Goal: Task Accomplishment & Management: Use online tool/utility

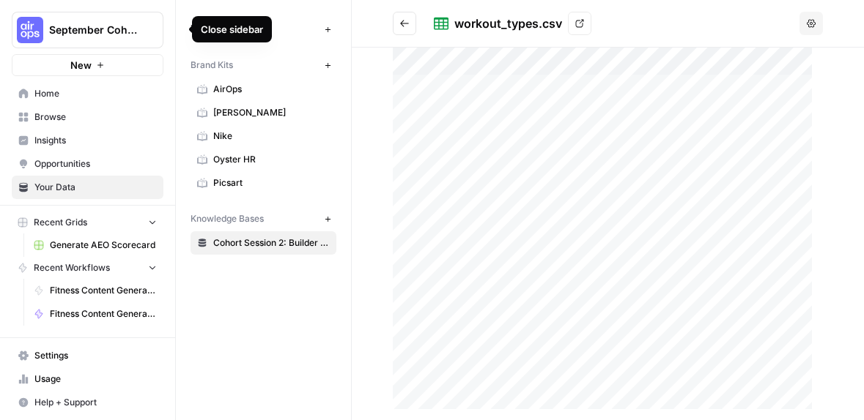
click at [179, 29] on icon "button" at bounding box center [178, 29] width 10 height 10
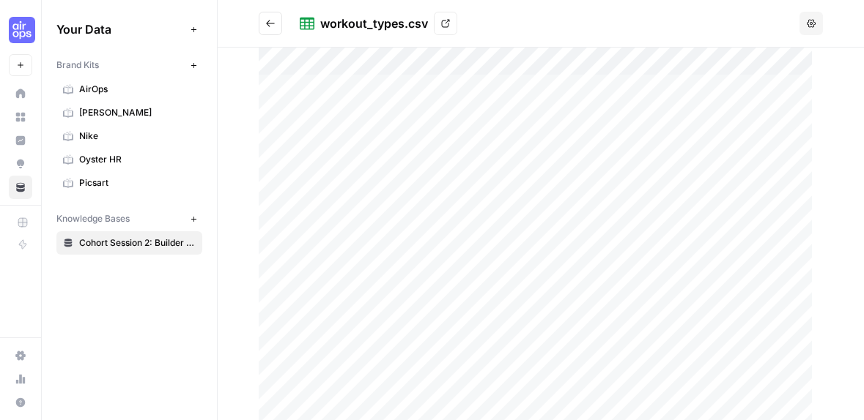
click at [272, 24] on icon "Go back" at bounding box center [270, 23] width 10 height 10
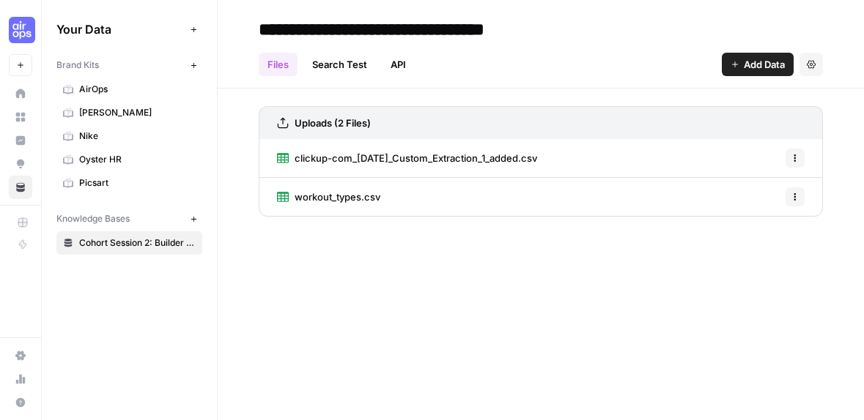
click at [271, 67] on link "Files" at bounding box center [278, 64] width 39 height 23
click at [272, 66] on link "Files" at bounding box center [278, 64] width 39 height 23
click at [795, 157] on icon "button" at bounding box center [795, 158] width 2 height 2
drag, startPoint x: 519, startPoint y: 258, endPoint x: 503, endPoint y: 227, distance: 34.4
click at [517, 258] on div "**********" at bounding box center [541, 210] width 646 height 420
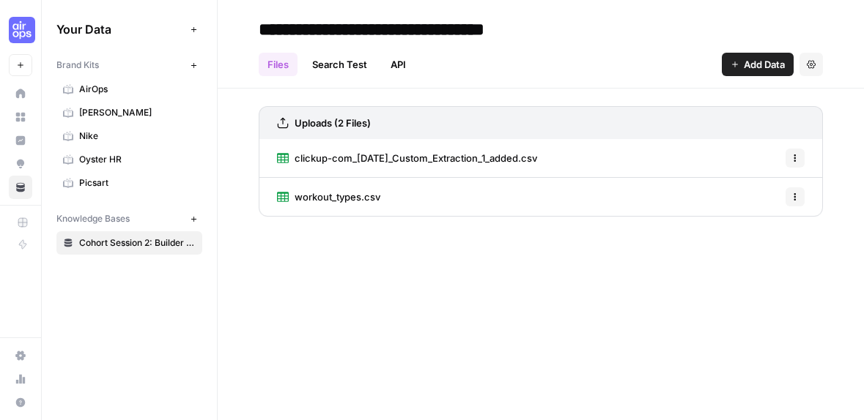
click at [497, 155] on span "clickup-com_18-09-2025_Custom_Extraction_1_added.csv" at bounding box center [415, 158] width 242 height 15
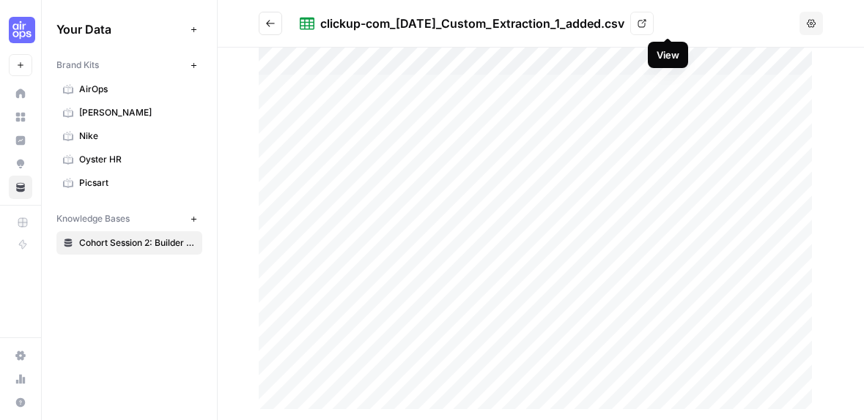
click at [646, 21] on icon at bounding box center [642, 24] width 8 height 8
click at [336, 43] on header "clickup-com_18-09-2025_Custom_Extraction_1_added.csv View Options" at bounding box center [541, 24] width 646 height 48
click at [811, 25] on icon "button" at bounding box center [810, 23] width 9 height 9
click at [646, 27] on icon at bounding box center [641, 23] width 9 height 9
click at [267, 22] on icon "Go back" at bounding box center [270, 23] width 10 height 10
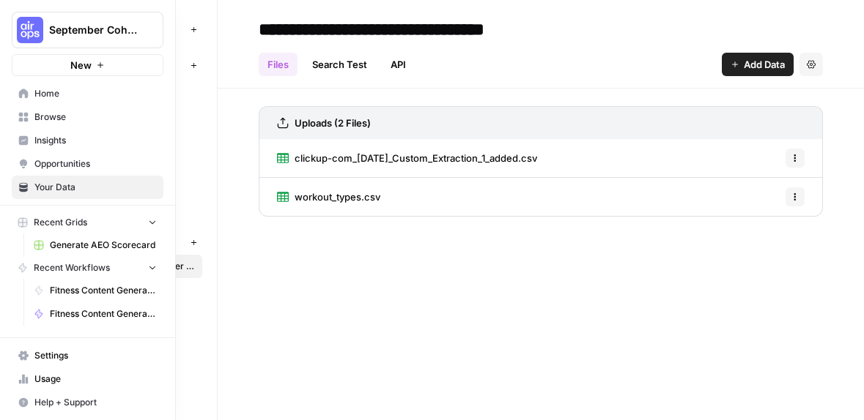
click at [70, 97] on span "Home" at bounding box center [95, 93] width 122 height 13
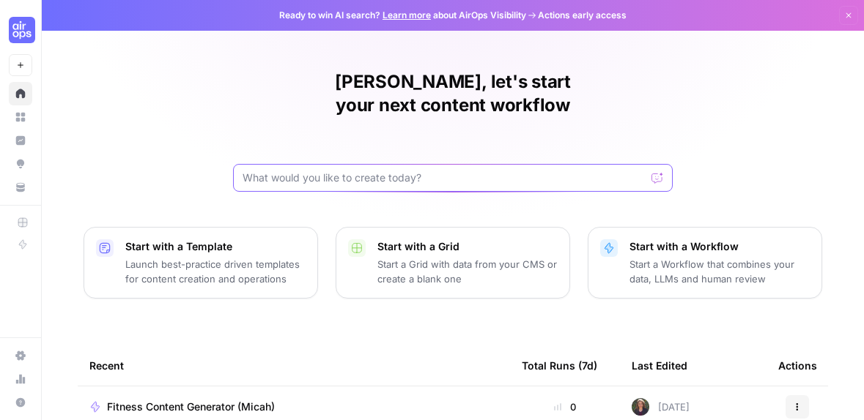
click at [356, 171] on input "text" at bounding box center [443, 178] width 403 height 15
type input "cohort session 3 prompting"
click button "Send" at bounding box center [657, 177] width 19 height 19
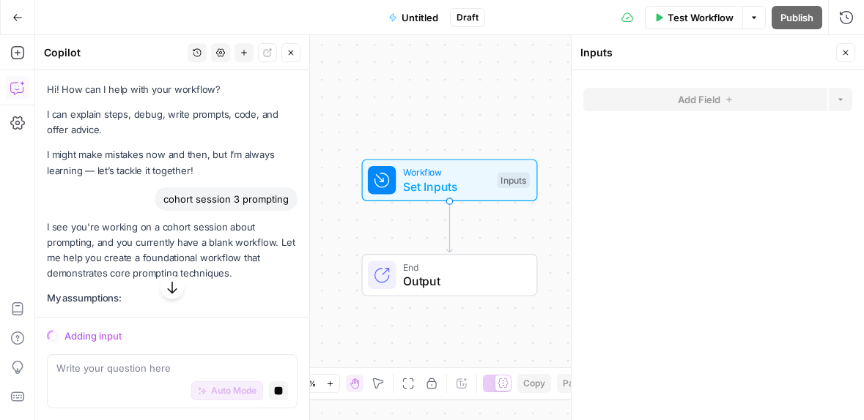
click at [452, 178] on span "Set Inputs" at bounding box center [446, 187] width 87 height 18
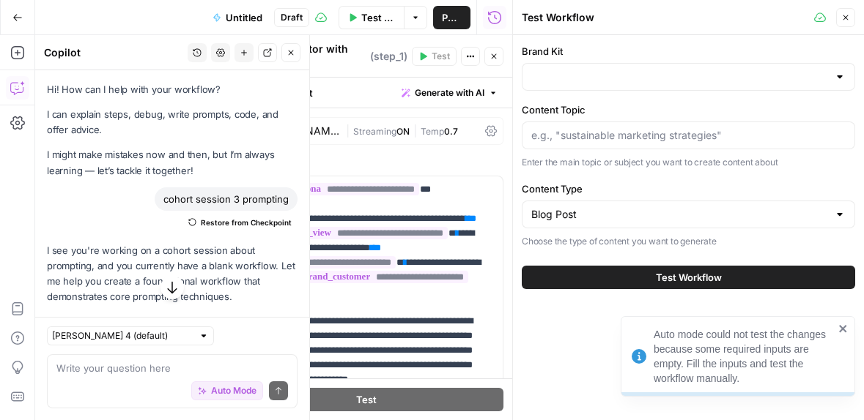
click at [502, 52] on button "Close" at bounding box center [493, 56] width 19 height 19
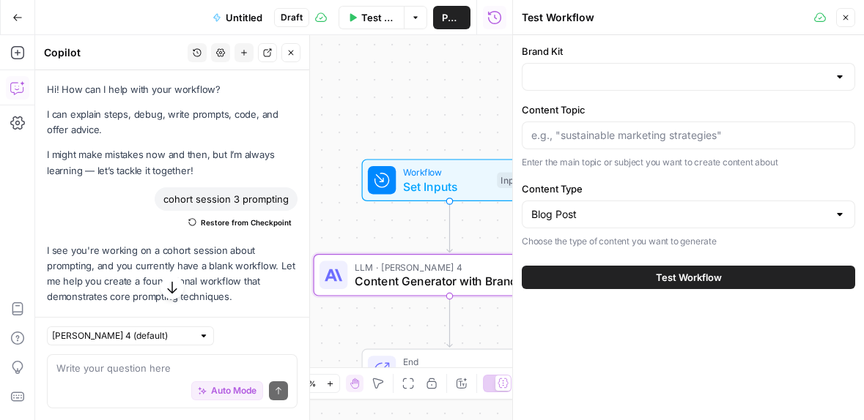
click at [842, 17] on icon "button" at bounding box center [845, 17] width 9 height 9
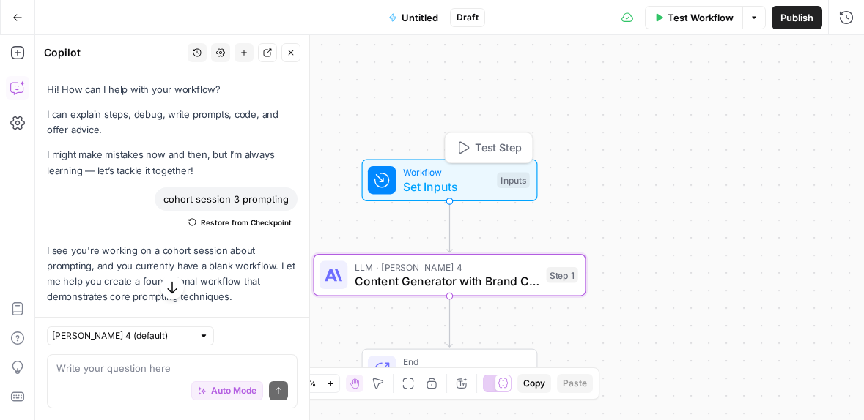
click at [458, 185] on span "Set Inputs" at bounding box center [446, 187] width 87 height 18
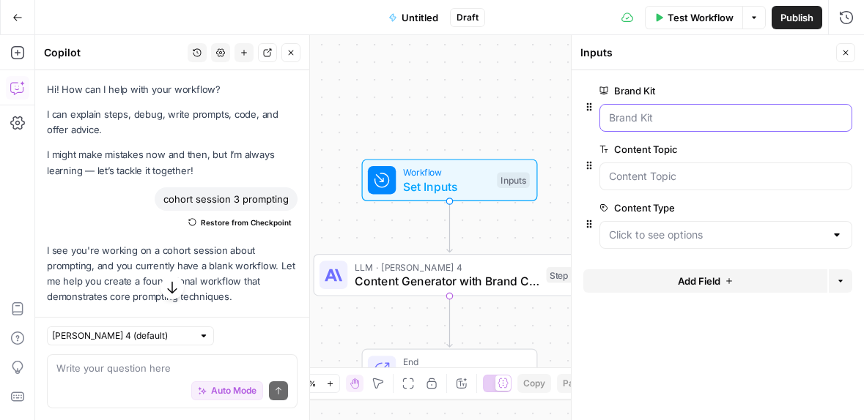
click at [694, 119] on Kit "Brand Kit" at bounding box center [726, 118] width 234 height 15
click at [707, 125] on div at bounding box center [725, 118] width 253 height 28
click at [702, 119] on Kit "Brand Kit" at bounding box center [726, 118] width 234 height 15
click at [847, 48] on icon "button" at bounding box center [845, 52] width 9 height 9
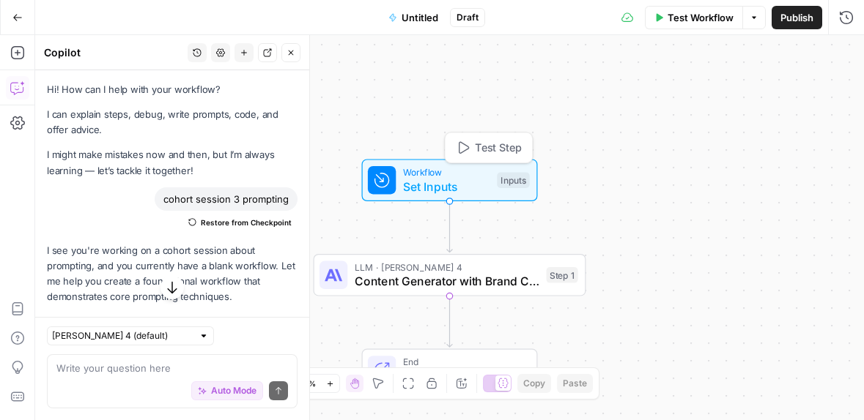
click at [442, 180] on span "Set Inputs" at bounding box center [446, 187] width 87 height 18
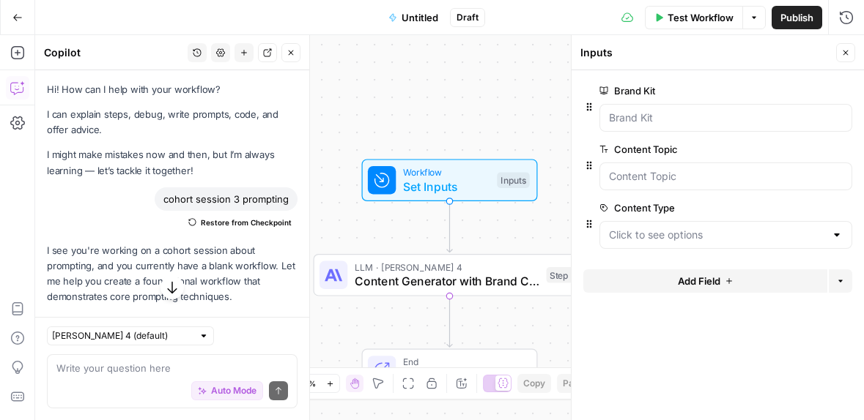
click at [722, 281] on button "Add Field" at bounding box center [705, 281] width 244 height 23
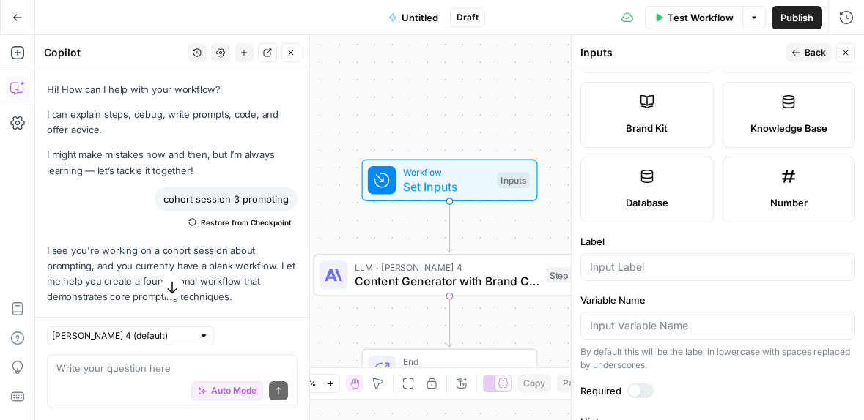
scroll to position [287, 0]
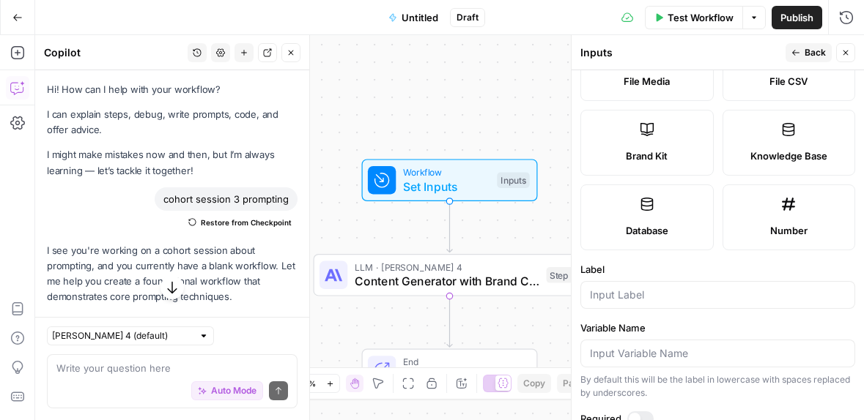
click at [652, 147] on label "Brand Kit" at bounding box center [646, 143] width 133 height 66
click at [641, 150] on span "Brand Kit" at bounding box center [646, 156] width 42 height 15
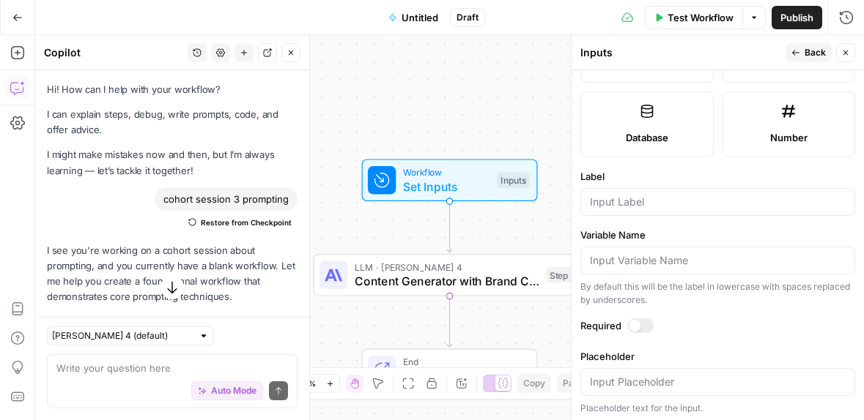
scroll to position [384, 0]
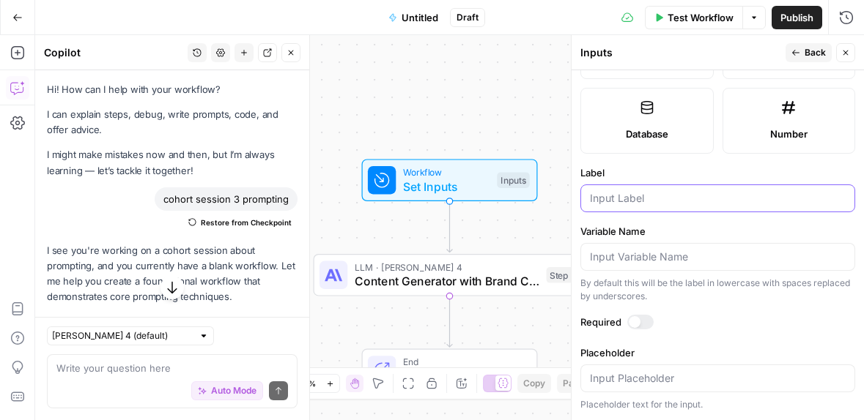
click at [623, 191] on input "Label" at bounding box center [718, 198] width 256 height 15
type input "Brand kit"
click at [631, 178] on label "Label" at bounding box center [717, 173] width 275 height 15
click at [631, 191] on input "Brand kit" at bounding box center [718, 198] width 256 height 15
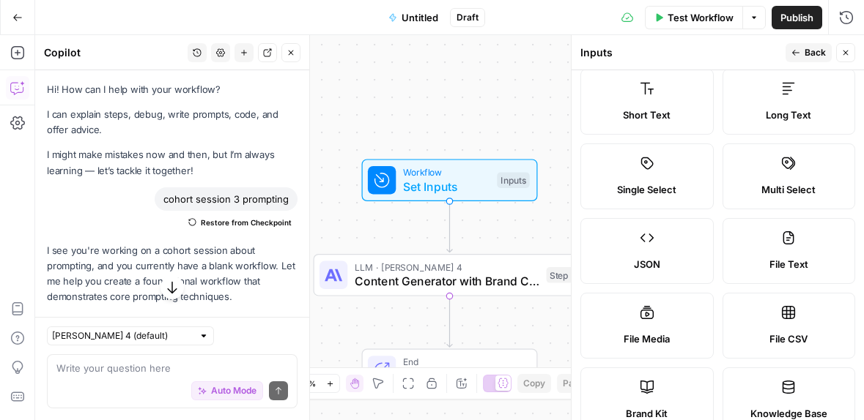
scroll to position [0, 0]
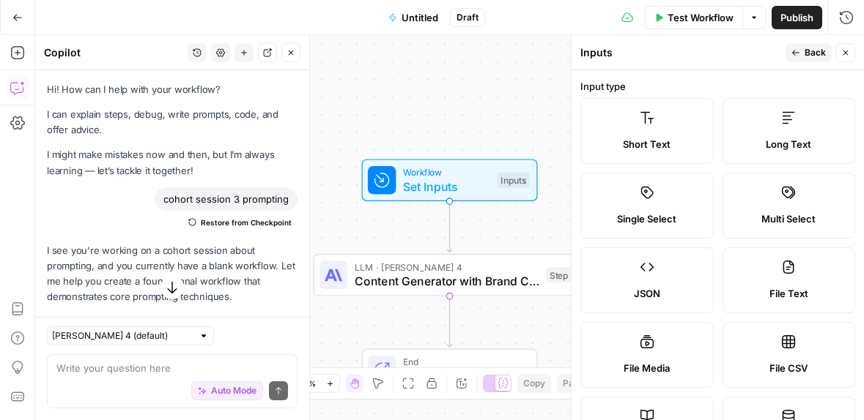
click at [807, 59] on button "Back" at bounding box center [808, 52] width 46 height 19
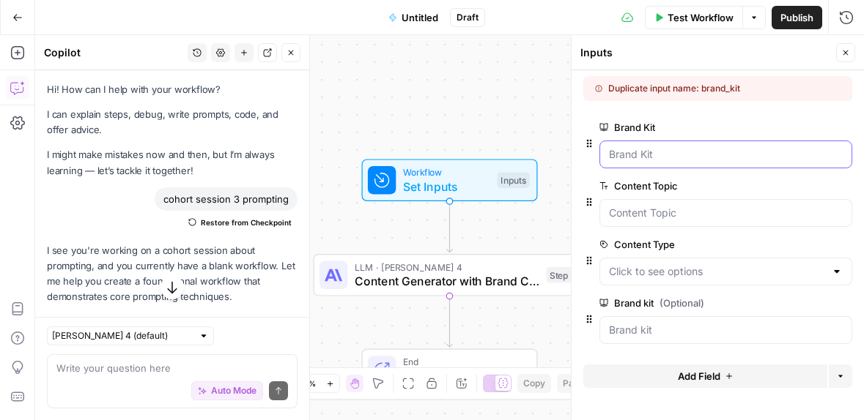
click at [680, 152] on Kit "Brand Kit" at bounding box center [726, 154] width 234 height 15
click at [654, 168] on div "Brand Kit edit field Delete group" at bounding box center [717, 148] width 269 height 59
click at [703, 94] on div "Duplicate input name: brand_kit" at bounding box center [693, 88] width 196 height 13
click at [719, 86] on div "Duplicate input name: brand_kit" at bounding box center [693, 88] width 196 height 13
click at [18, 53] on icon "button" at bounding box center [16, 52] width 13 height 13
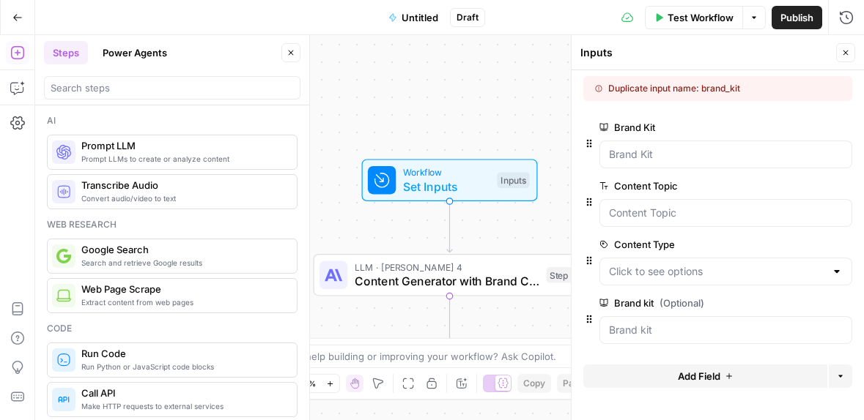
click at [123, 152] on span "Prompt LLM" at bounding box center [183, 145] width 204 height 15
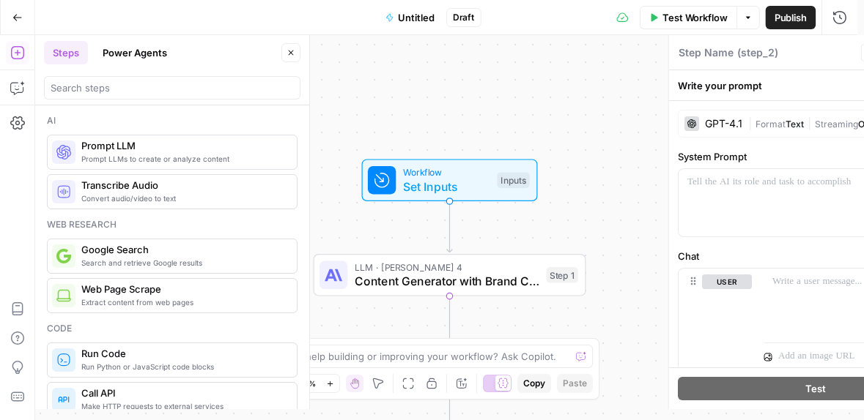
type textarea "Prompt LLM"
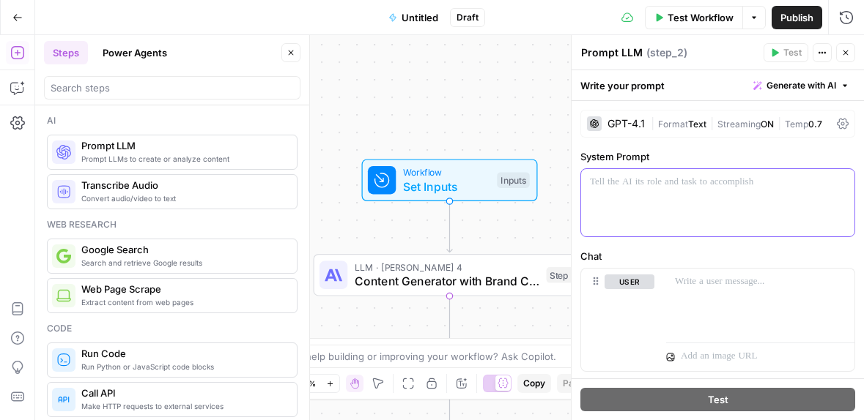
click at [683, 189] on div at bounding box center [717, 202] width 273 height 67
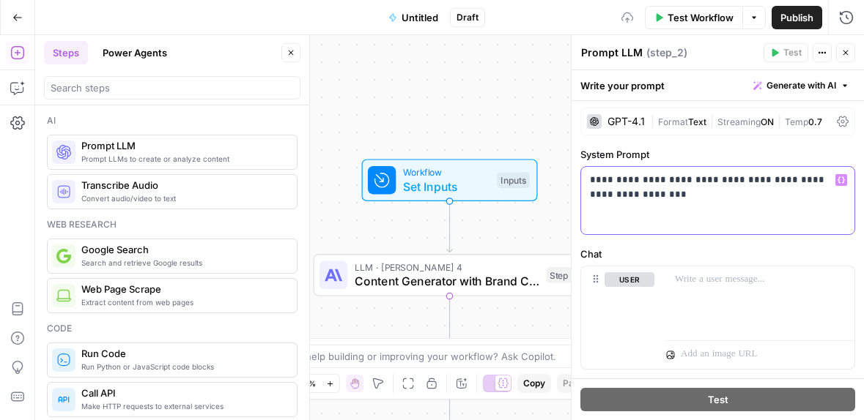
scroll to position [3, 0]
click at [650, 182] on p "**********" at bounding box center [712, 186] width 245 height 29
click at [663, 177] on p "**********" at bounding box center [712, 186] width 245 height 29
click at [746, 180] on p "**********" at bounding box center [712, 186] width 245 height 29
click at [676, 207] on div "**********" at bounding box center [717, 199] width 273 height 67
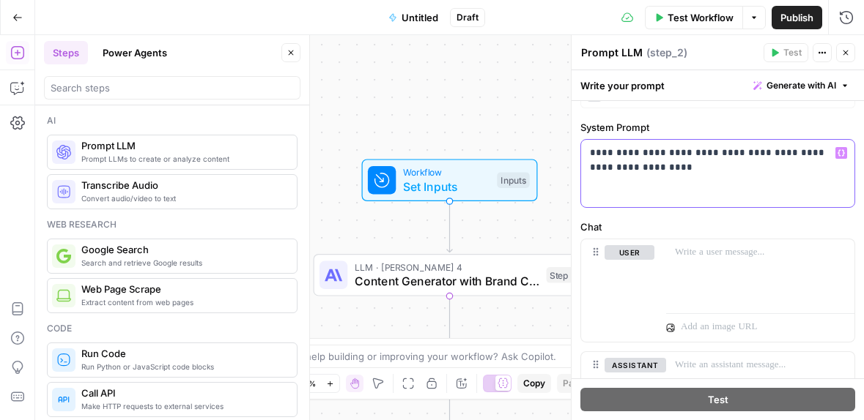
scroll to position [30, 0]
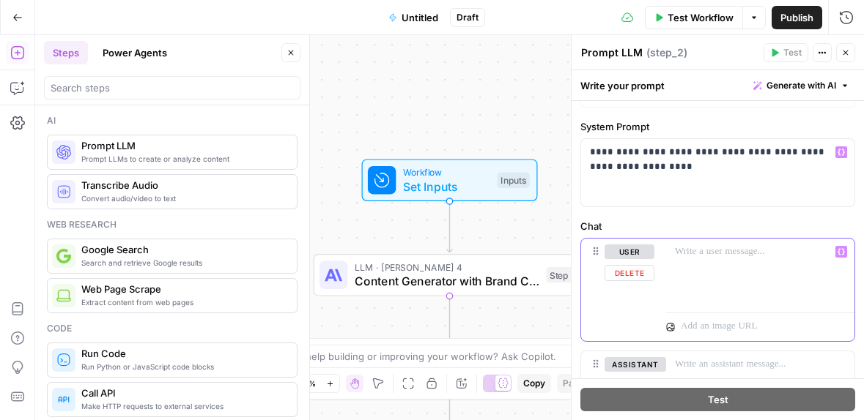
click at [716, 253] on p at bounding box center [760, 252] width 171 height 15
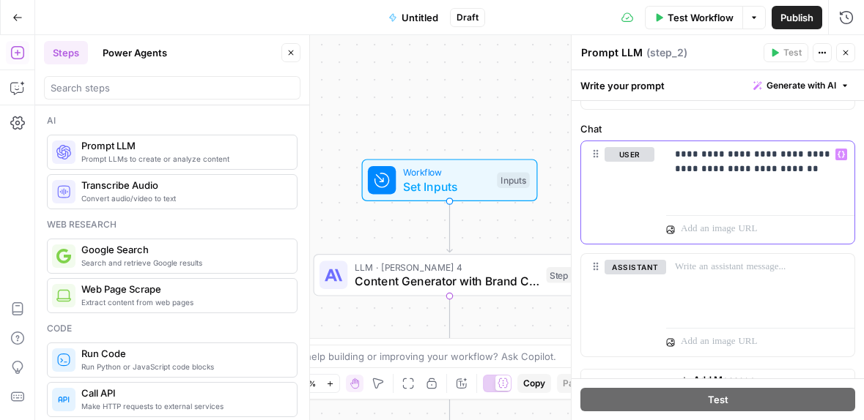
scroll to position [149, 0]
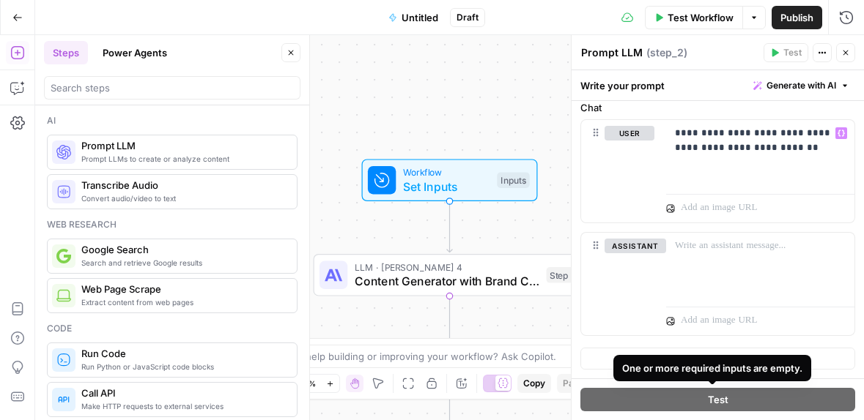
click at [710, 369] on div "One or more required inputs are empty." at bounding box center [712, 368] width 180 height 15
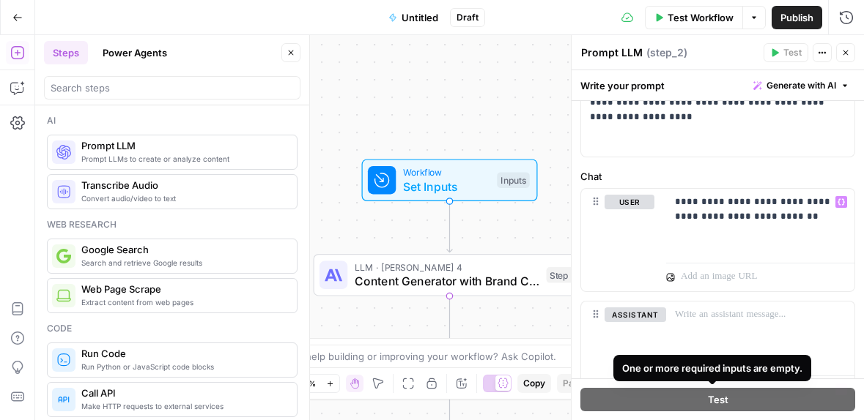
scroll to position [0, 0]
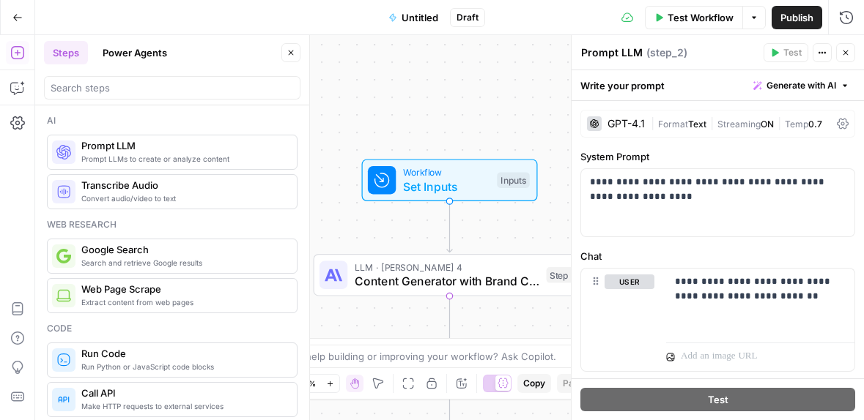
click at [480, 177] on span "Workflow" at bounding box center [446, 173] width 87 height 14
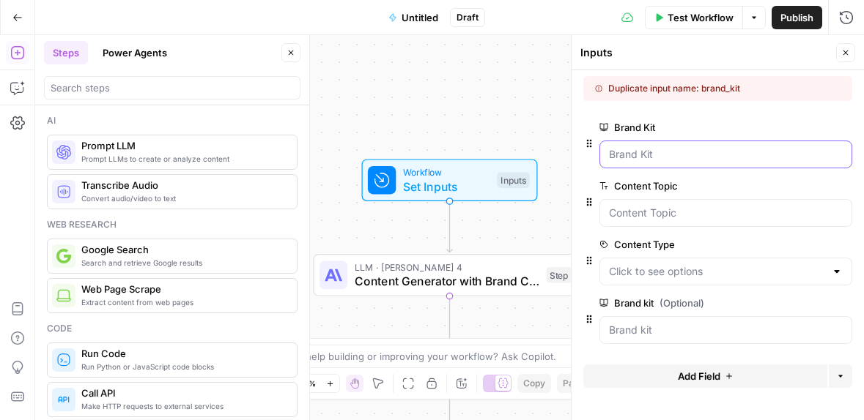
click at [680, 155] on Kit "Brand Kit" at bounding box center [726, 154] width 234 height 15
click at [719, 313] on div "Brand kit (Optional) edit field Delete group" at bounding box center [725, 319] width 253 height 50
click at [692, 332] on kit "Brand kit (Optional)" at bounding box center [726, 330] width 234 height 15
click at [842, 304] on icon "button" at bounding box center [843, 304] width 8 height 8
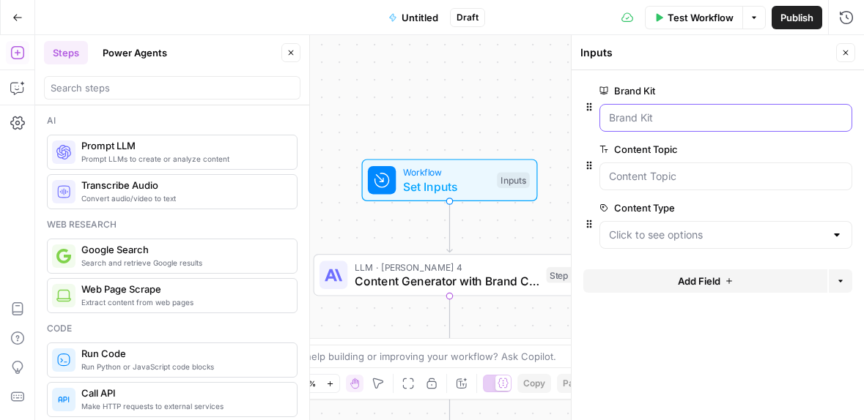
click at [702, 116] on Kit "Brand Kit" at bounding box center [726, 118] width 234 height 15
click at [680, 118] on Kit "Brand Kit" at bounding box center [726, 118] width 234 height 15
click at [673, 116] on Kit "Brand Kit" at bounding box center [726, 118] width 234 height 15
drag, startPoint x: 659, startPoint y: 118, endPoint x: 647, endPoint y: 105, distance: 17.6
click at [658, 118] on Kit "Brand Kit" at bounding box center [726, 118] width 234 height 15
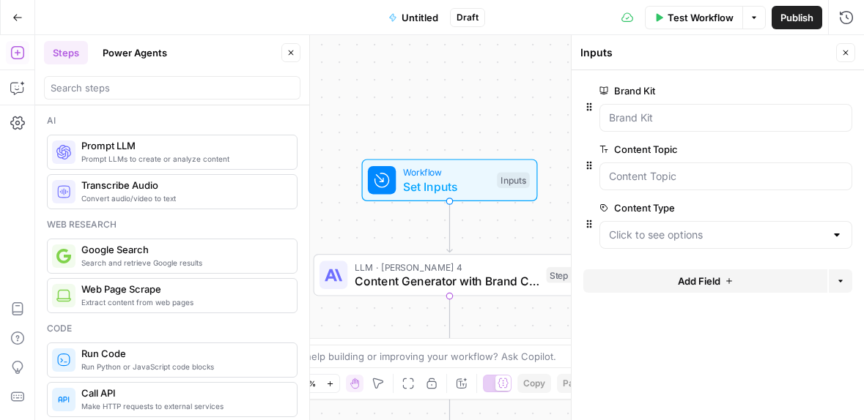
click at [630, 89] on label "Brand Kit" at bounding box center [684, 90] width 170 height 15
click at [630, 111] on Kit "Brand Kit" at bounding box center [726, 118] width 234 height 15
click at [844, 54] on icon "button" at bounding box center [845, 52] width 9 height 9
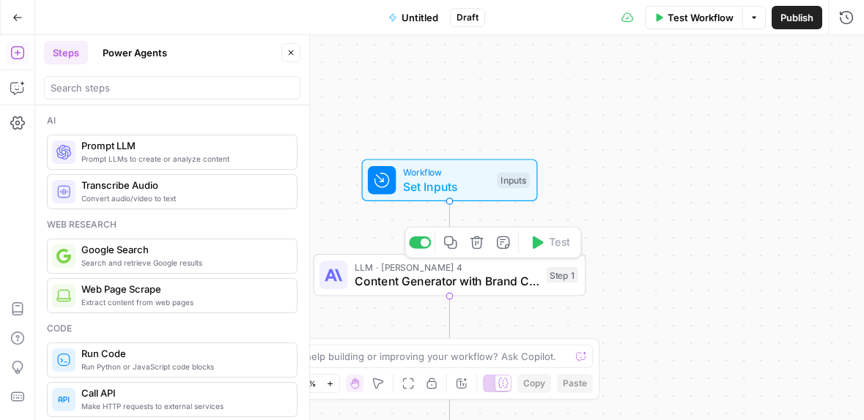
click at [459, 275] on span "Content Generator with Brand Context" at bounding box center [446, 281] width 185 height 18
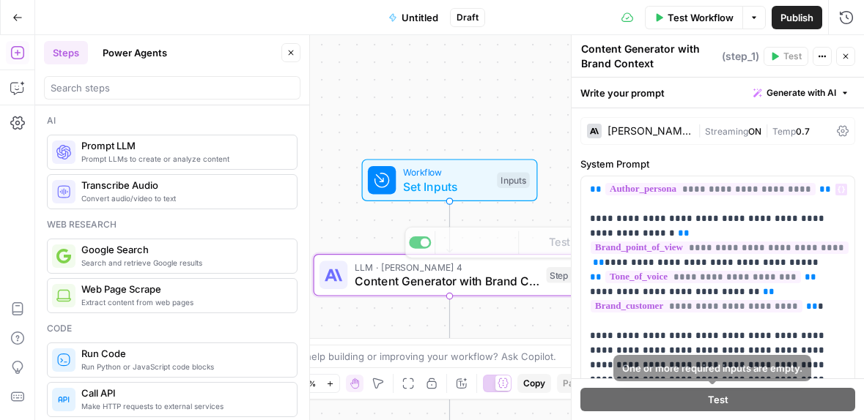
click at [463, 179] on span "Set Inputs" at bounding box center [446, 187] width 87 height 18
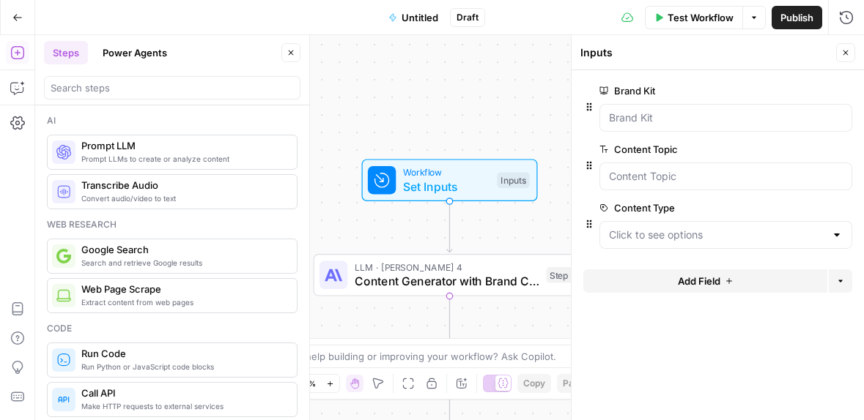
click at [590, 45] on div "Inputs Close" at bounding box center [717, 52] width 275 height 19
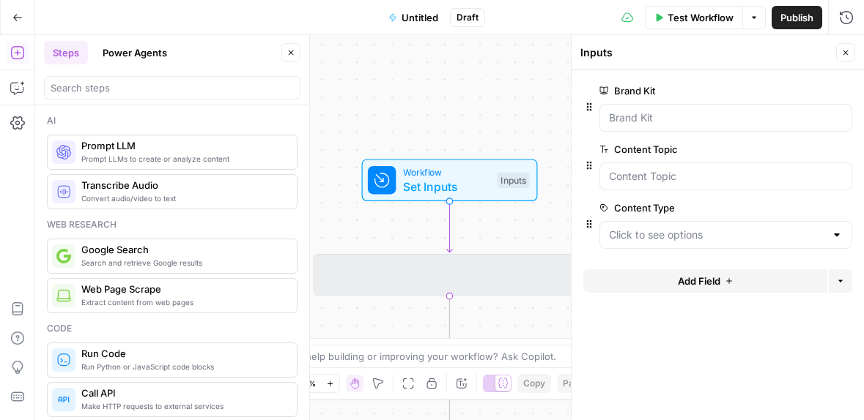
click at [443, 268] on div at bounding box center [449, 275] width 271 height 40
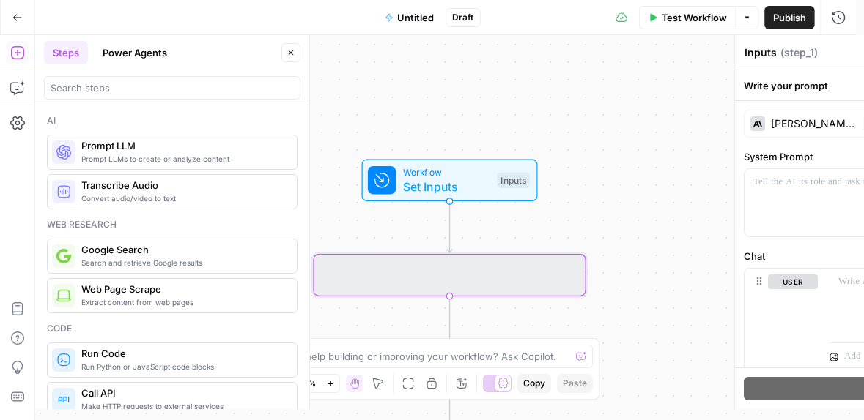
type textarea "Content Generator with Brand Context"
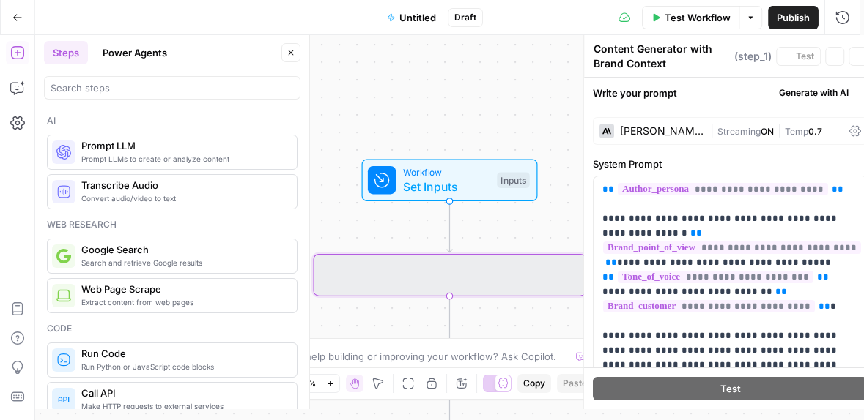
click at [466, 270] on span "LLM · Claude Sonnet 4" at bounding box center [446, 267] width 185 height 14
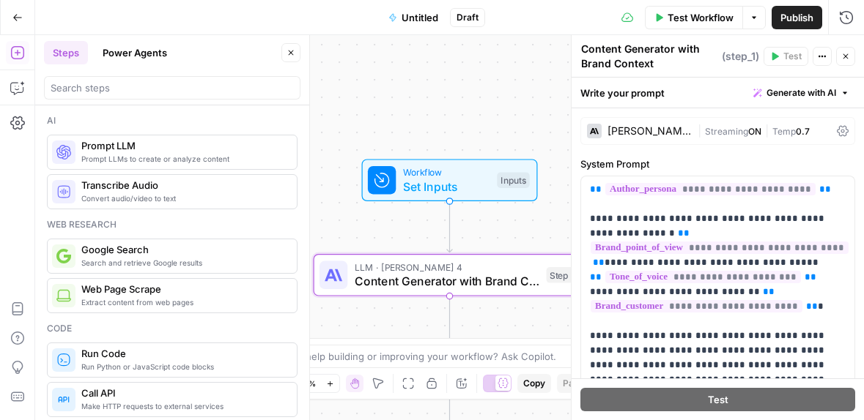
click at [656, 130] on div "Claude Sonnet 4" at bounding box center [649, 131] width 84 height 10
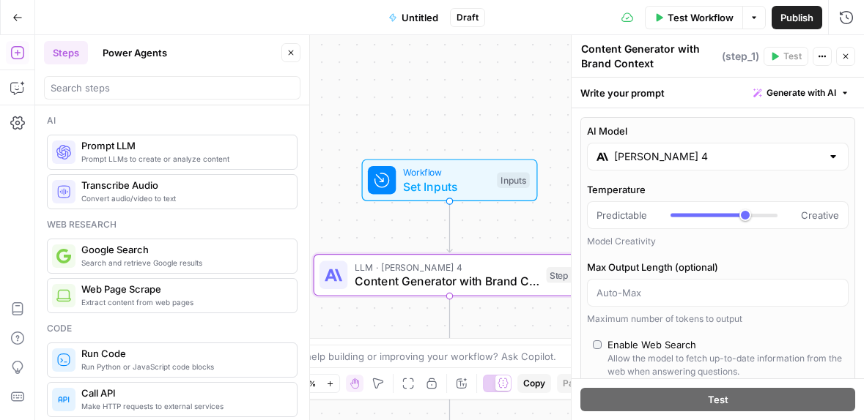
scroll to position [513, 0]
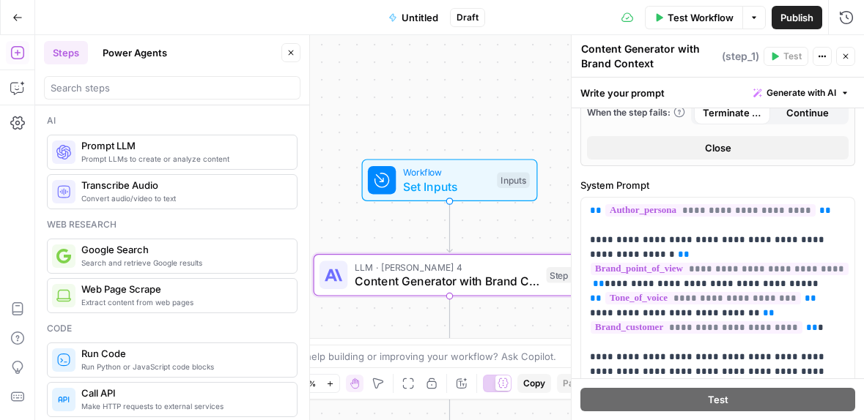
click at [466, 288] on span "Content Generator with Brand Context" at bounding box center [446, 281] width 185 height 18
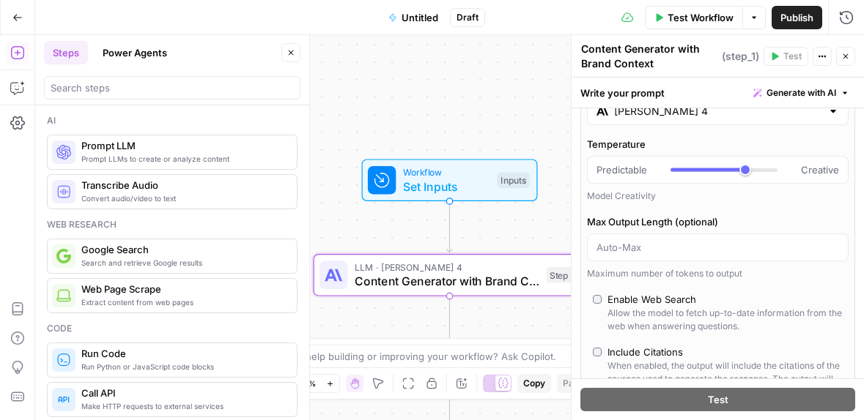
scroll to position [0, 0]
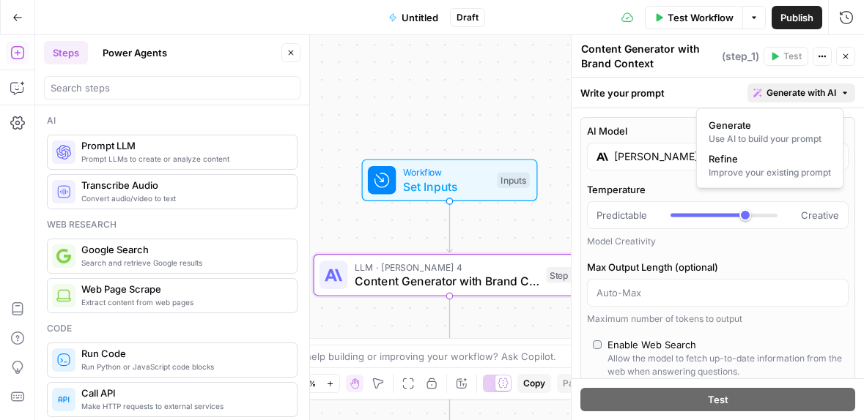
click at [842, 92] on icon "button" at bounding box center [844, 93] width 4 height 2
click at [465, 176] on span "Workflow" at bounding box center [446, 173] width 87 height 14
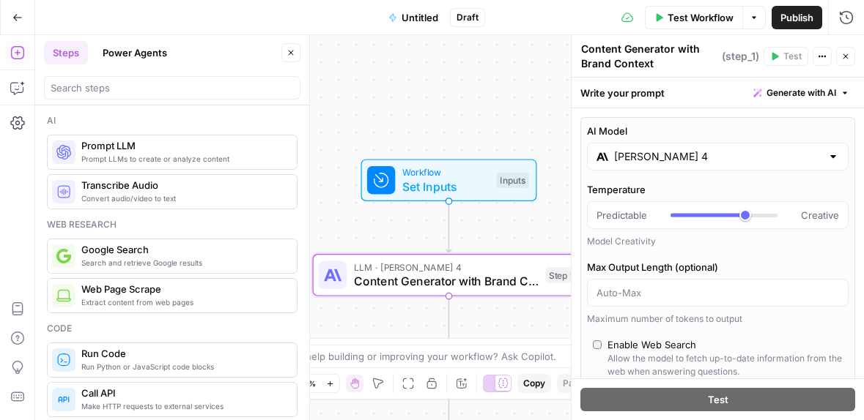
click at [508, 177] on div "Inputs" at bounding box center [512, 180] width 32 height 16
click at [413, 186] on span "Set Inputs" at bounding box center [444, 187] width 87 height 18
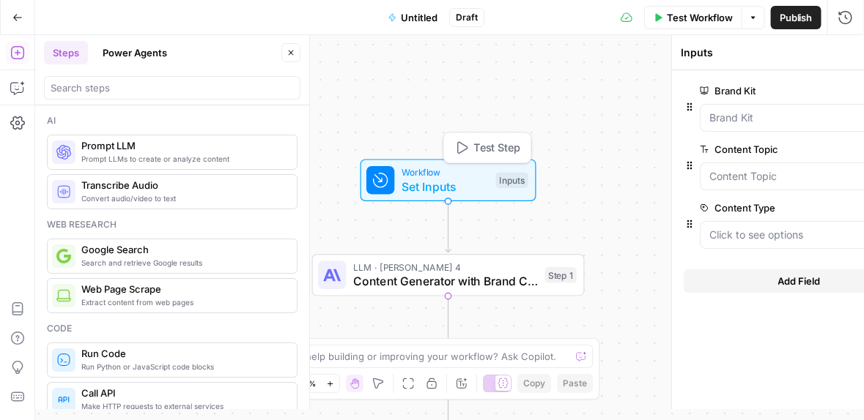
click at [412, 186] on span "Set Inputs" at bounding box center [444, 187] width 87 height 18
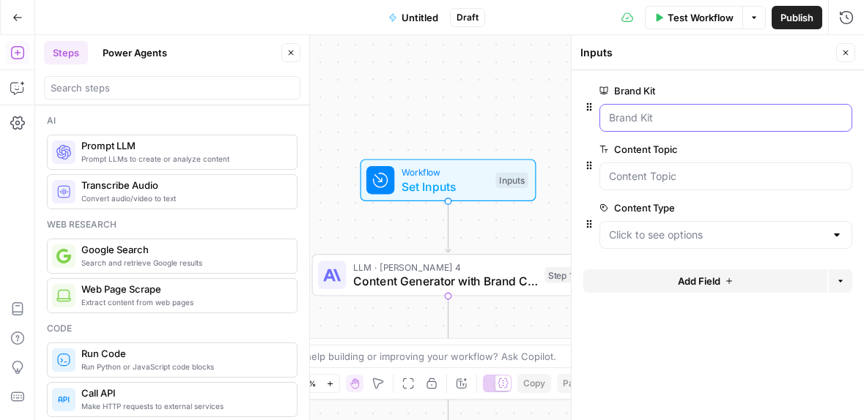
click at [708, 117] on Kit "Brand Kit" at bounding box center [726, 118] width 234 height 15
click at [610, 89] on label "Brand Kit" at bounding box center [684, 90] width 170 height 15
click at [610, 111] on Kit "Brand Kit" at bounding box center [726, 118] width 234 height 15
click at [625, 108] on div at bounding box center [725, 118] width 253 height 28
click at [792, 21] on span "Publish" at bounding box center [796, 17] width 33 height 15
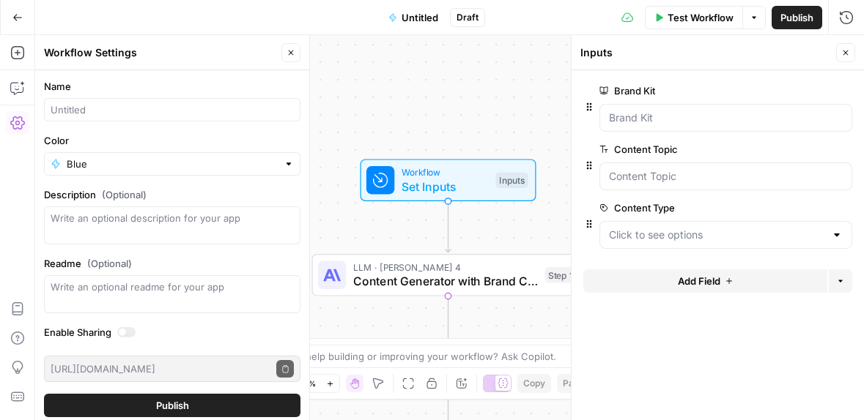
click at [677, 105] on div at bounding box center [725, 118] width 253 height 28
click at [467, 190] on span "Set Inputs" at bounding box center [444, 186] width 87 height 18
click at [497, 151] on span "Test Step" at bounding box center [496, 147] width 47 height 16
click at [473, 272] on span "Content Generator with Brand Context" at bounding box center [445, 280] width 185 height 18
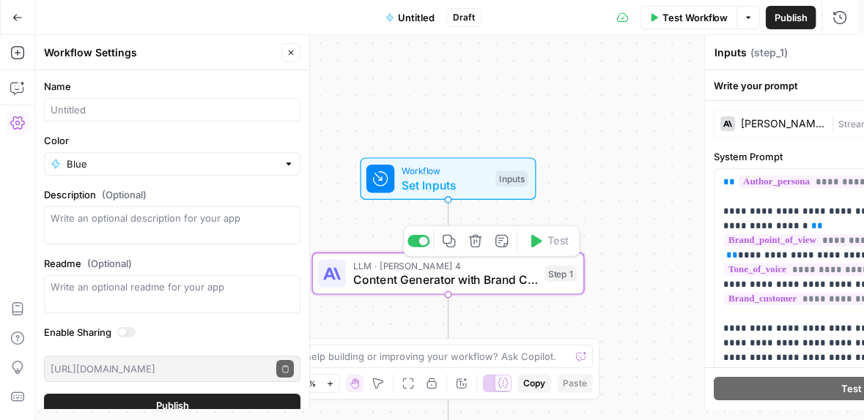
type textarea "Content Generator with Brand Context"
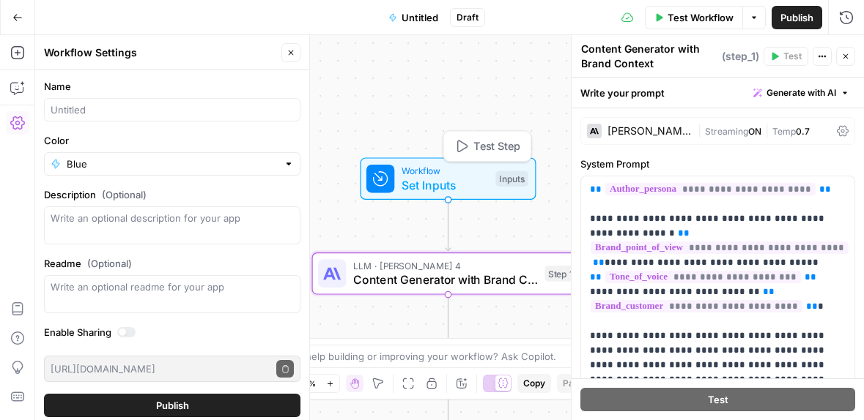
click at [456, 182] on span "Set Inputs" at bounding box center [444, 186] width 87 height 18
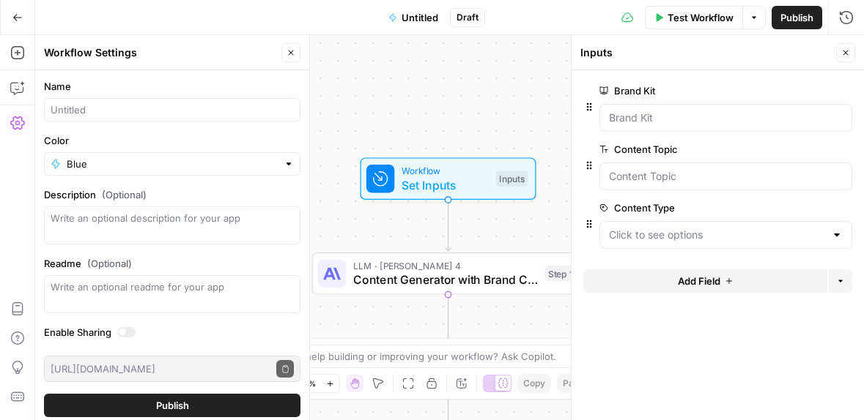
click at [798, 92] on span "edit field" at bounding box center [797, 91] width 32 height 12
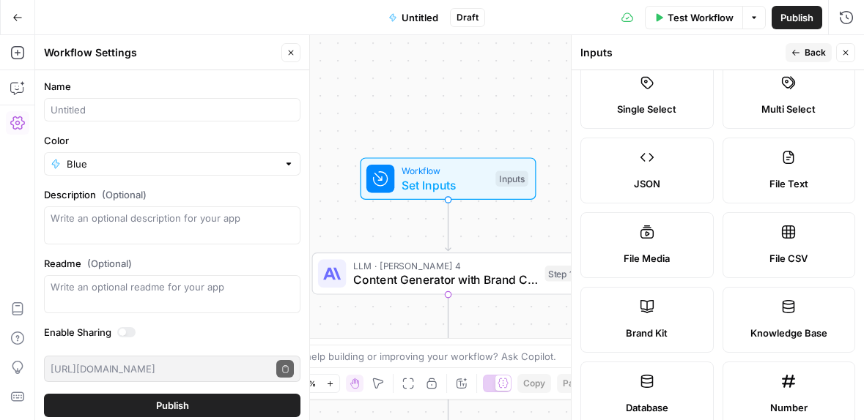
scroll to position [135, 0]
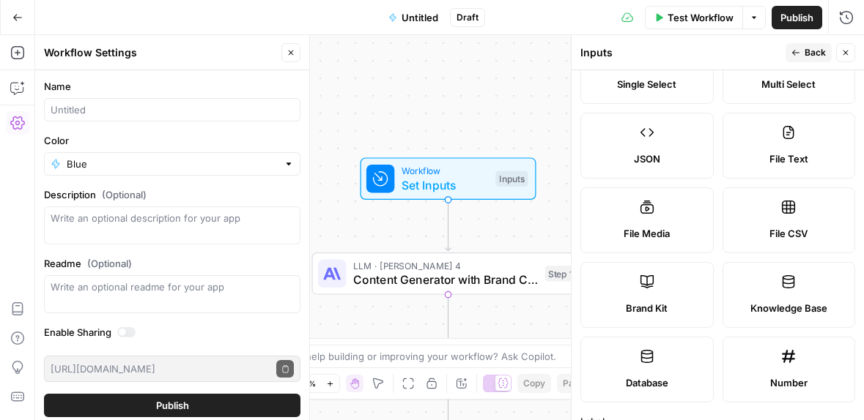
click at [667, 294] on label "Brand Kit" at bounding box center [646, 295] width 133 height 66
click at [636, 297] on label "Brand Kit" at bounding box center [646, 295] width 133 height 66
click at [635, 297] on label "Brand Kit" at bounding box center [646, 295] width 133 height 66
click at [647, 284] on icon at bounding box center [646, 282] width 15 height 15
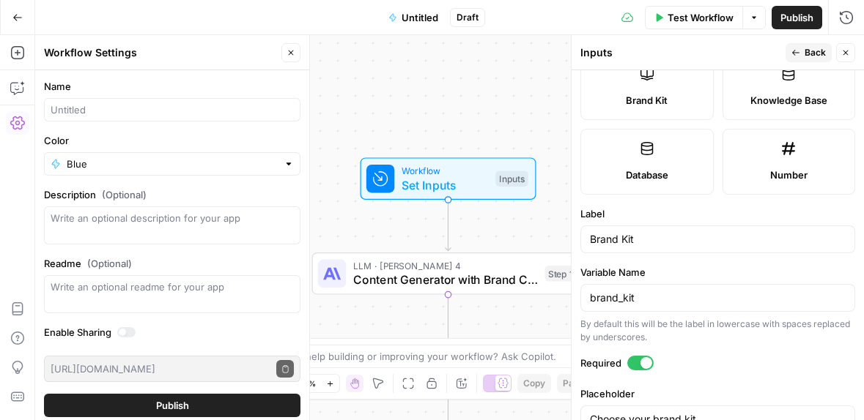
scroll to position [384, 0]
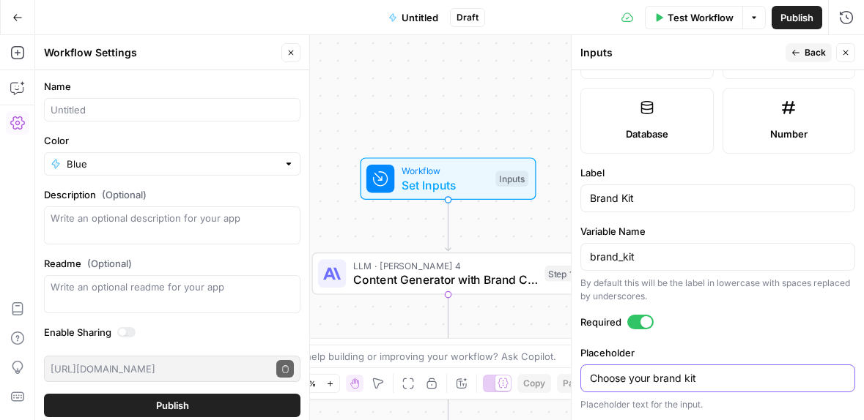
click at [721, 374] on input "Choose your brand kit" at bounding box center [718, 378] width 256 height 15
drag, startPoint x: 711, startPoint y: 379, endPoint x: 575, endPoint y: 373, distance: 136.4
click at [572, 377] on div "Inputs Back Close Input type Short Text Long Text Single Select Multi Select JS…" at bounding box center [717, 227] width 293 height 385
type input "Brand kit"
click at [742, 320] on label "Required" at bounding box center [717, 322] width 275 height 15
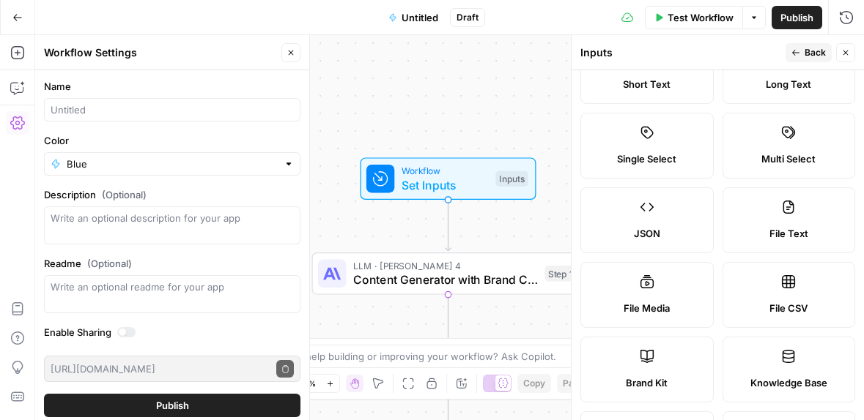
scroll to position [0, 0]
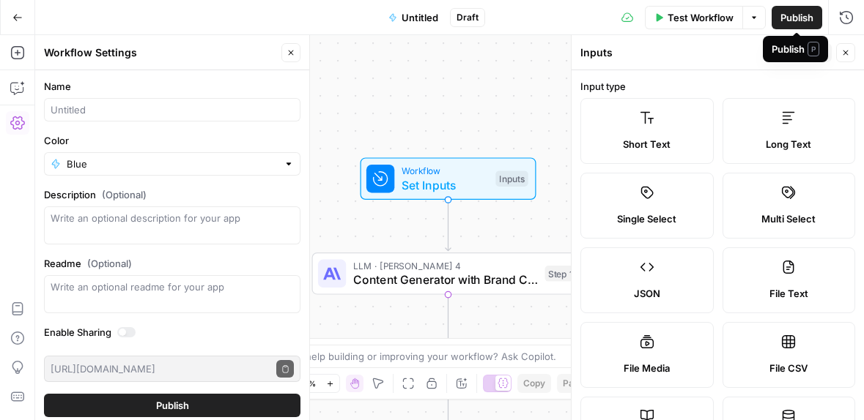
click at [809, 51] on span "P" at bounding box center [813, 49] width 12 height 15
click at [710, 58] on div "Inputs" at bounding box center [680, 52] width 201 height 15
click at [806, 50] on span "Back" at bounding box center [814, 52] width 21 height 13
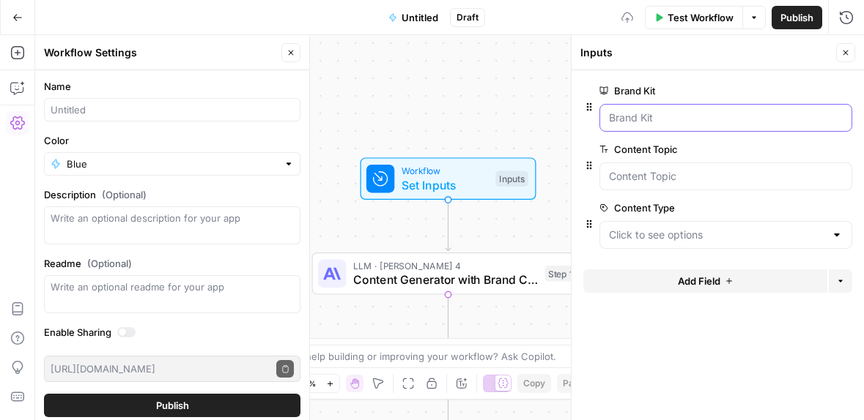
click at [702, 121] on Kit "Brand Kit" at bounding box center [726, 118] width 234 height 15
click at [591, 107] on icon "button" at bounding box center [589, 107] width 12 height 12
click at [688, 100] on div "Brand Kit edit field Delete group" at bounding box center [725, 107] width 253 height 50
click at [817, 209] on icon "button" at bounding box center [821, 208] width 8 height 8
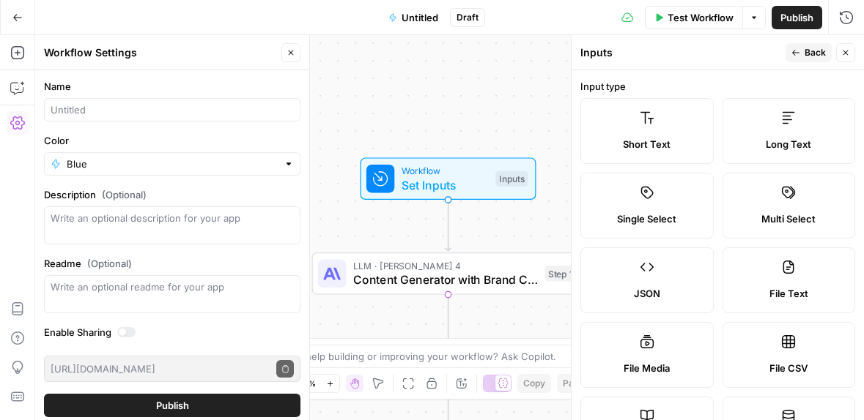
click at [814, 51] on span "Back" at bounding box center [814, 52] width 21 height 13
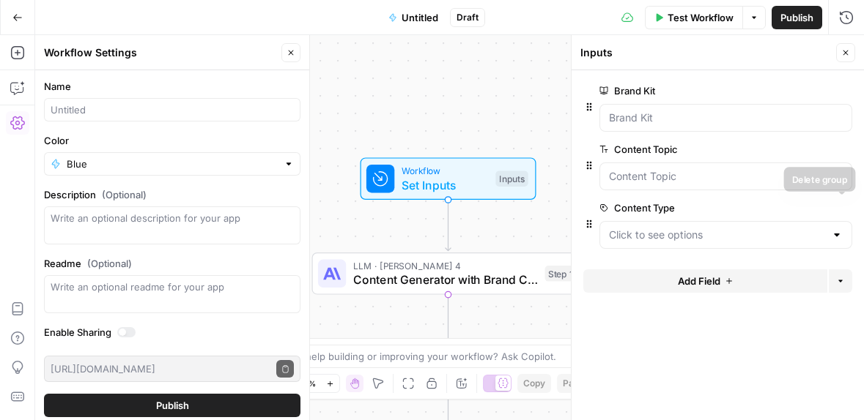
click at [847, 207] on button "Delete group" at bounding box center [843, 208] width 18 height 18
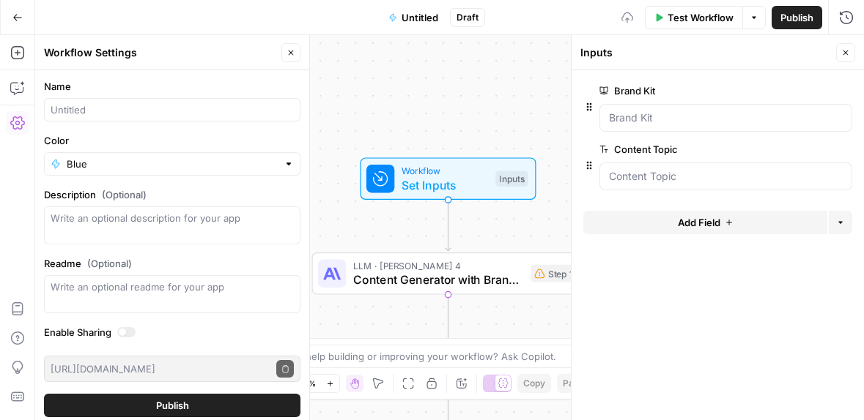
click at [847, 148] on button "Delete group" at bounding box center [843, 150] width 18 height 18
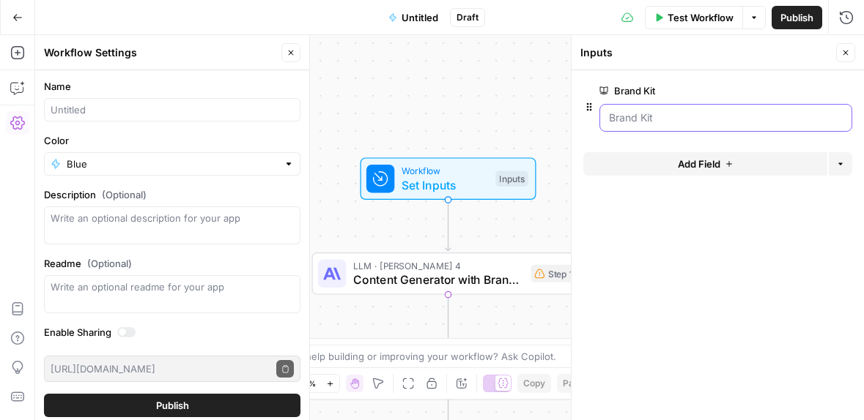
click at [748, 122] on Kit "Brand Kit" at bounding box center [726, 118] width 234 height 15
drag, startPoint x: 701, startPoint y: 240, endPoint x: 691, endPoint y: 240, distance: 9.5
click at [700, 240] on form "Brand Kit edit field Delete group Add Field Options" at bounding box center [717, 245] width 292 height 350
click at [489, 264] on span "LLM · Claude Sonnet 4" at bounding box center [438, 266] width 171 height 14
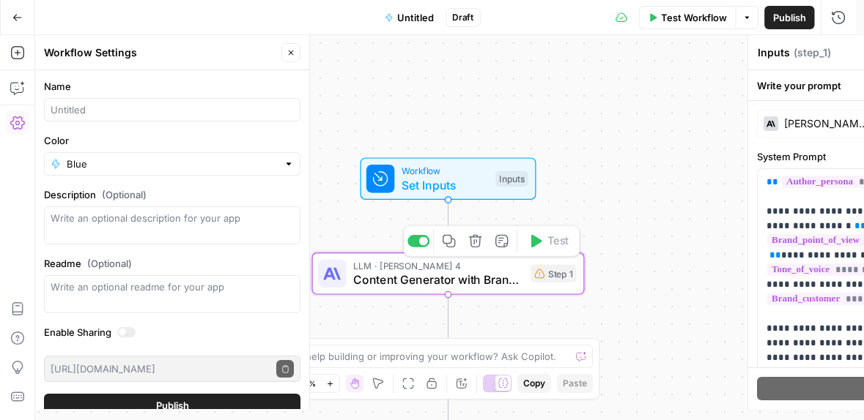
type textarea "Content Generator with Brand Context"
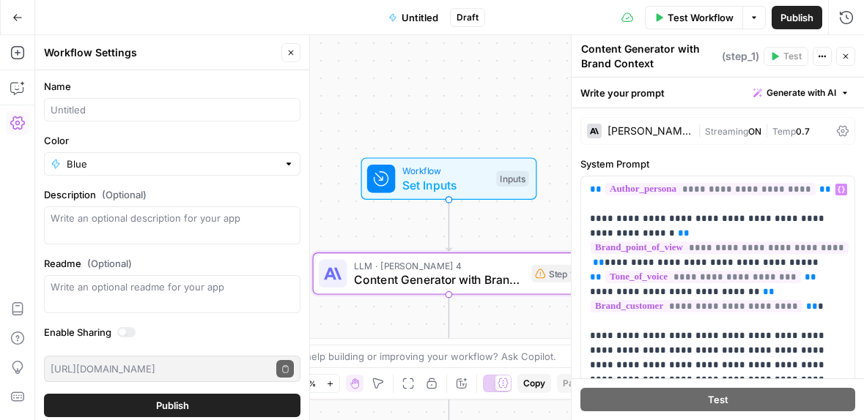
click at [458, 170] on span "Workflow" at bounding box center [445, 171] width 87 height 14
click at [445, 168] on span "Workflow" at bounding box center [445, 171] width 87 height 14
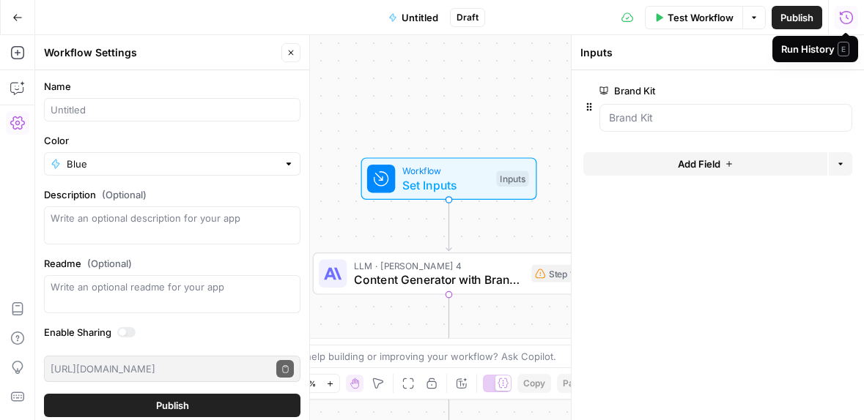
click at [693, 52] on div "Inputs" at bounding box center [705, 52] width 251 height 15
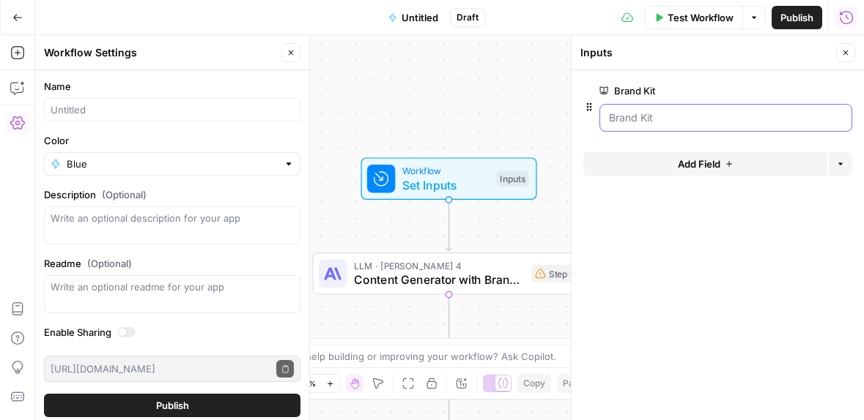
click at [652, 118] on Kit "Brand Kit" at bounding box center [726, 118] width 234 height 15
click at [778, 114] on Kit "Brand Kit" at bounding box center [726, 118] width 234 height 15
click at [805, 87] on span "edit field" at bounding box center [797, 91] width 32 height 12
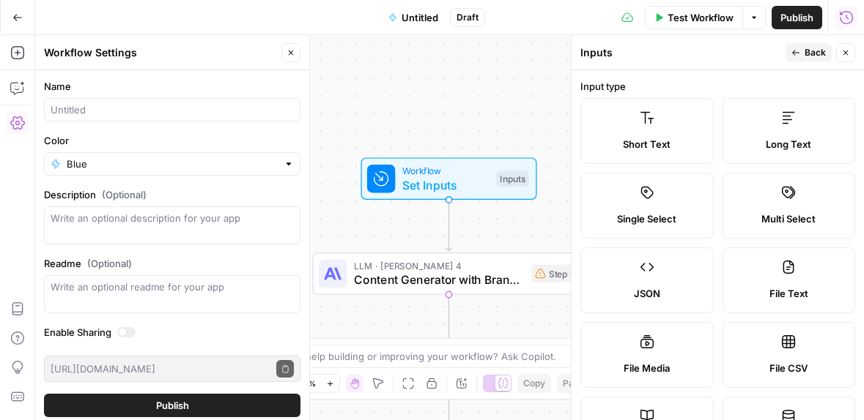
scroll to position [326, 0]
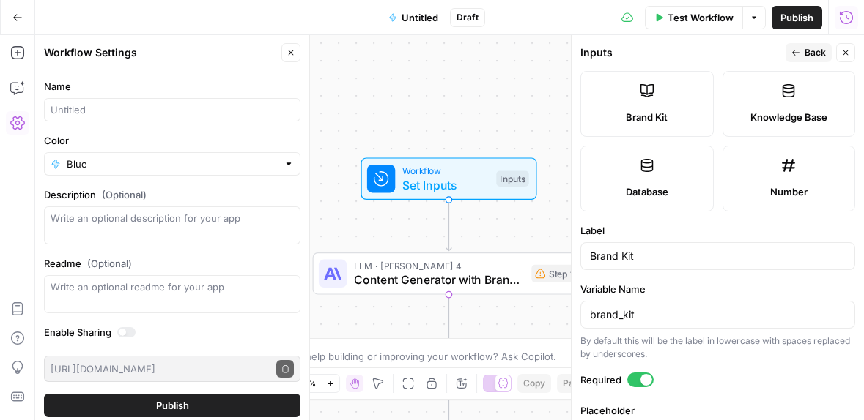
click at [647, 114] on span "Brand Kit" at bounding box center [646, 117] width 42 height 15
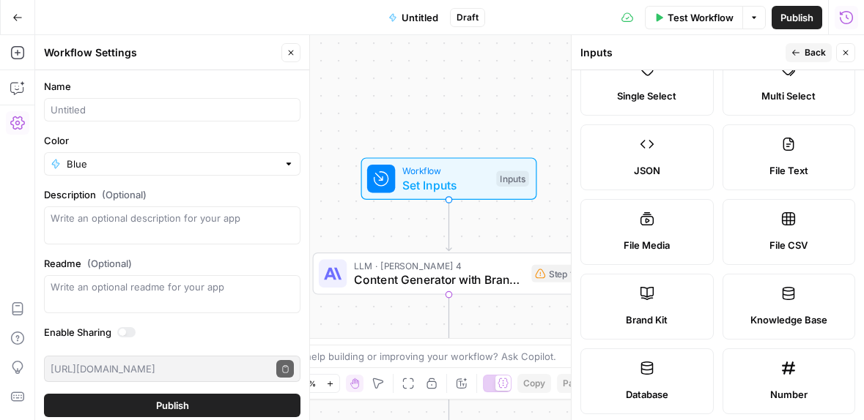
scroll to position [0, 0]
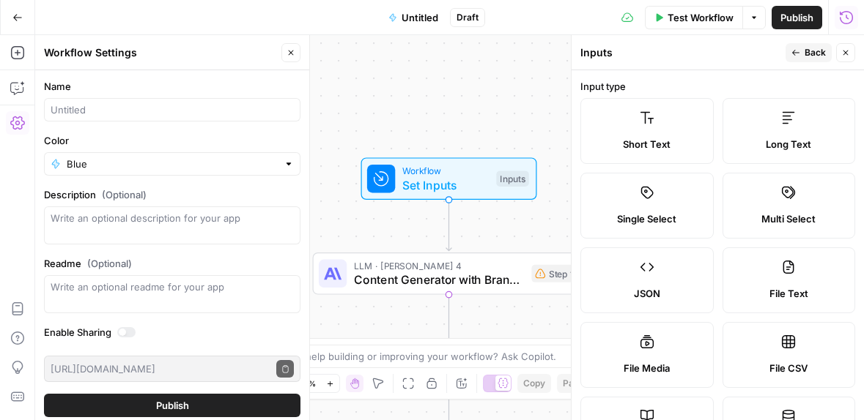
click at [802, 51] on button "Back" at bounding box center [808, 52] width 46 height 19
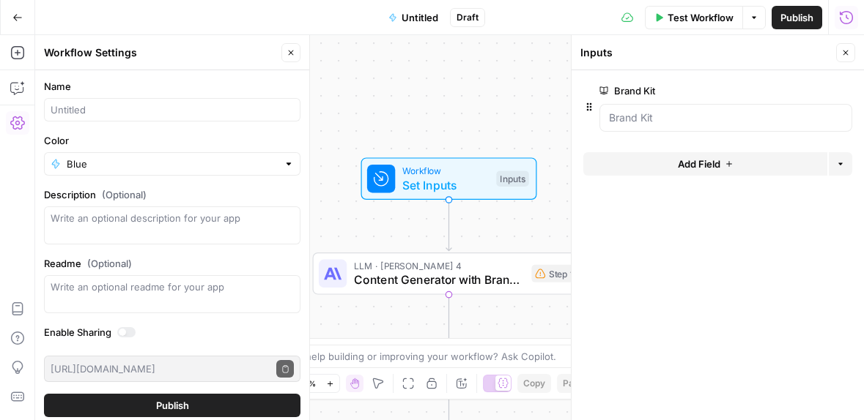
click at [439, 172] on span "Workflow" at bounding box center [445, 171] width 87 height 14
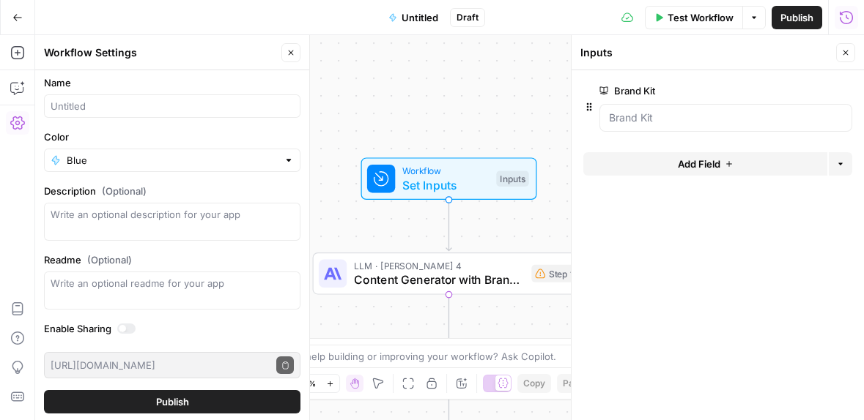
scroll to position [6, 0]
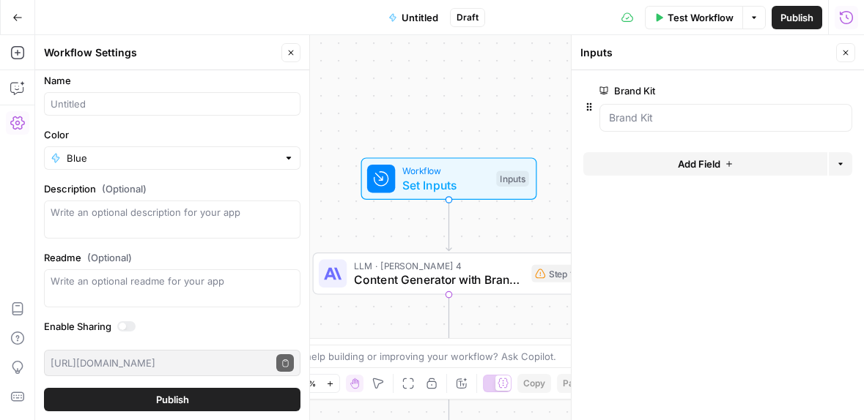
click at [286, 50] on button "Close" at bounding box center [290, 52] width 19 height 19
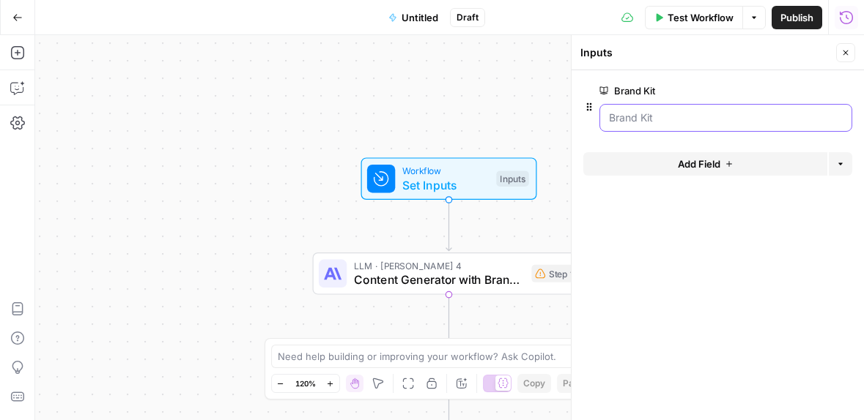
click at [639, 115] on Kit "Brand Kit" at bounding box center [726, 118] width 234 height 15
click at [681, 115] on Kit "Brand Kit" at bounding box center [726, 118] width 234 height 15
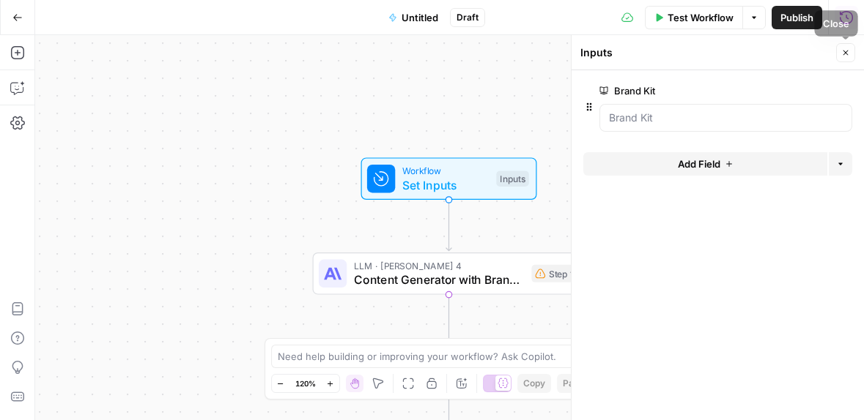
click at [839, 49] on button "Close" at bounding box center [845, 52] width 19 height 19
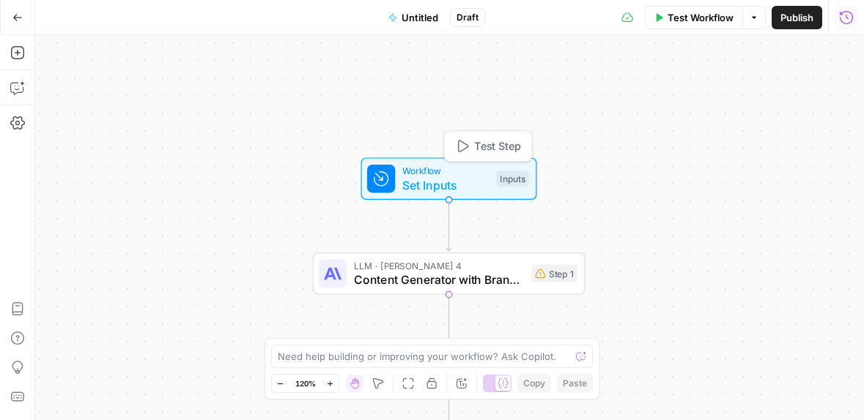
click at [450, 174] on span "Workflow" at bounding box center [445, 171] width 87 height 14
click at [423, 361] on textarea at bounding box center [424, 356] width 293 height 15
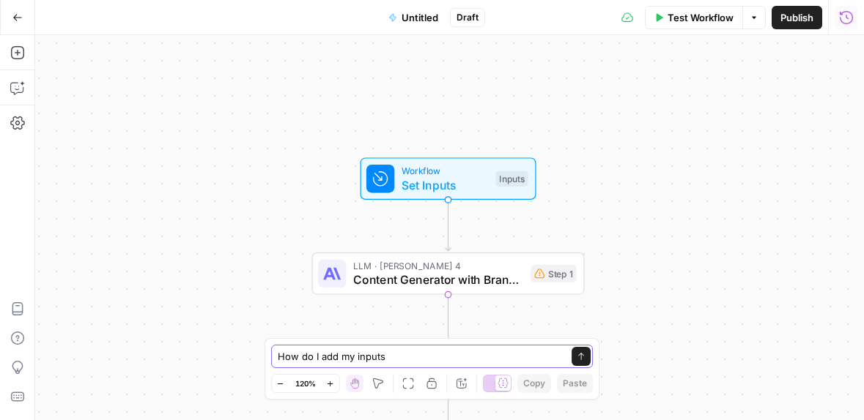
type textarea "How do I add my inputs?"
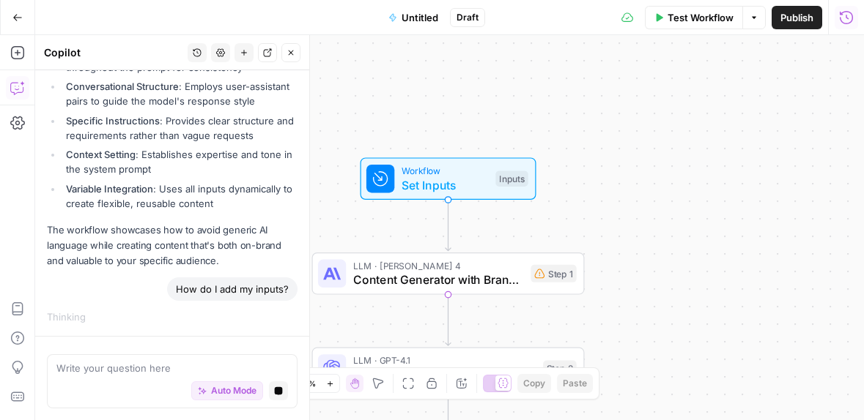
scroll to position [1149, 0]
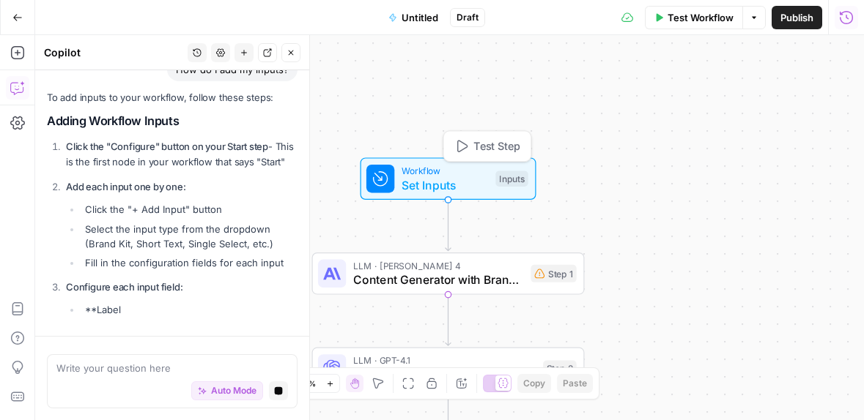
click at [415, 182] on span "Set Inputs" at bounding box center [444, 186] width 87 height 18
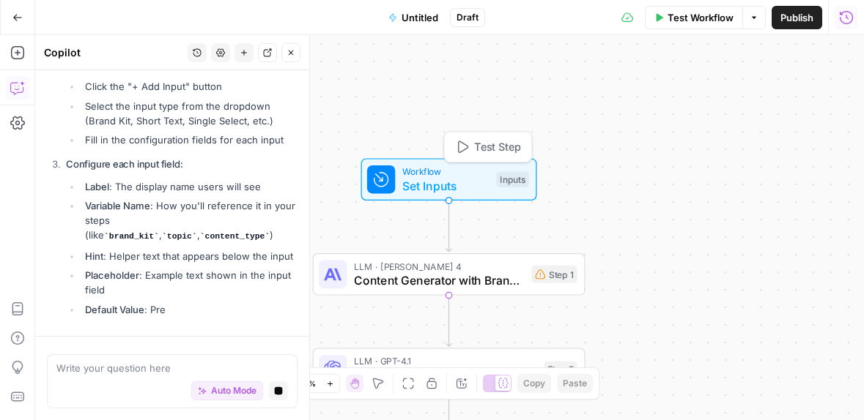
click at [457, 179] on span "Set Inputs" at bounding box center [445, 186] width 87 height 18
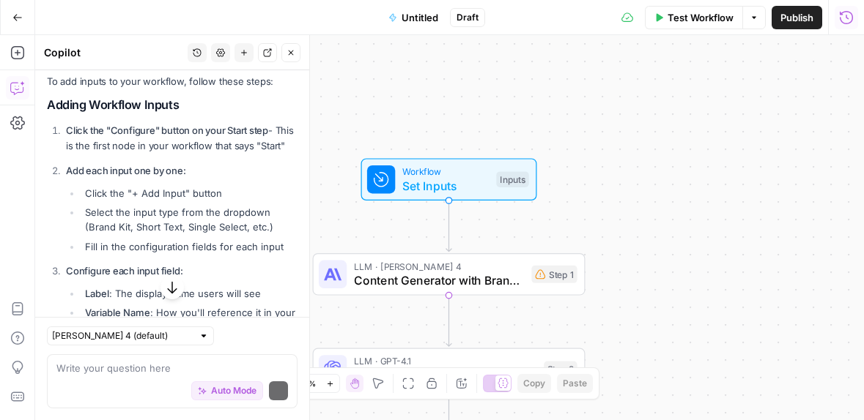
scroll to position [1439, 0]
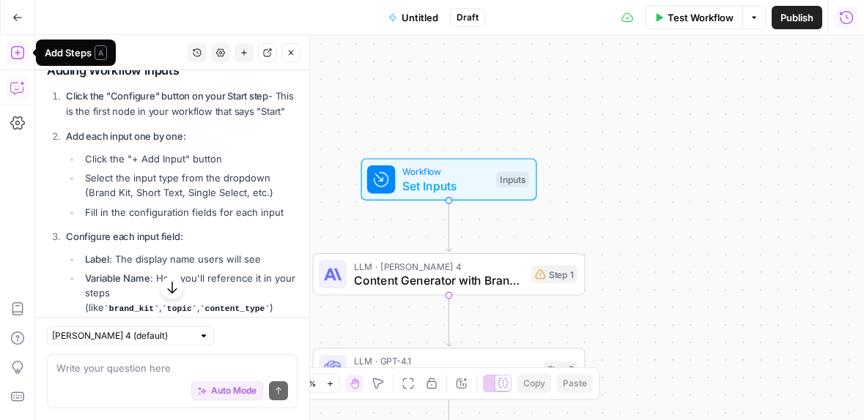
click at [17, 54] on icon "button" at bounding box center [16, 52] width 13 height 13
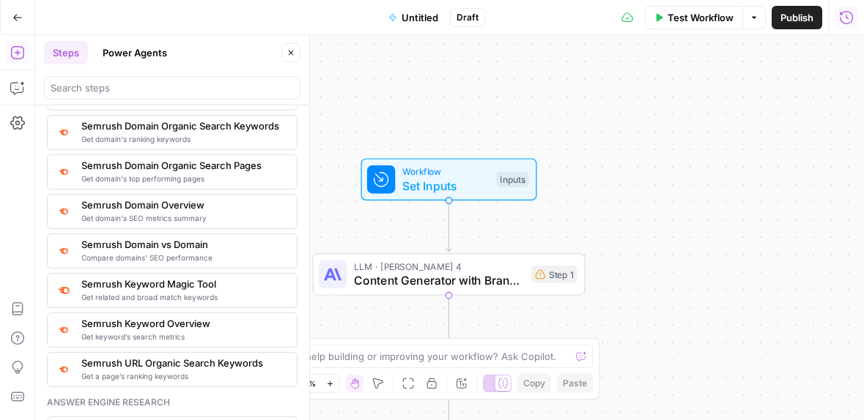
scroll to position [2003, 0]
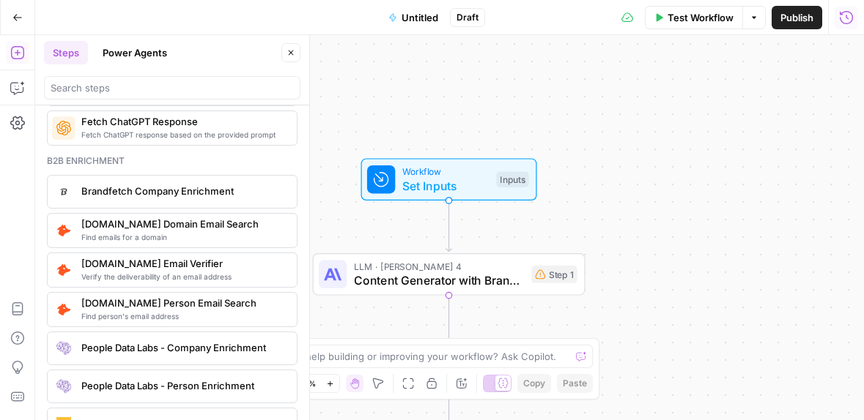
click at [435, 193] on span "Set Inputs" at bounding box center [445, 186] width 87 height 18
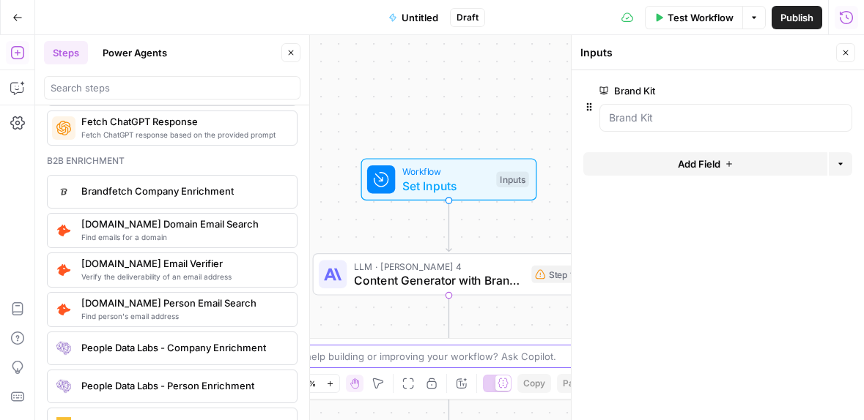
click at [417, 354] on textarea at bounding box center [424, 356] width 293 height 15
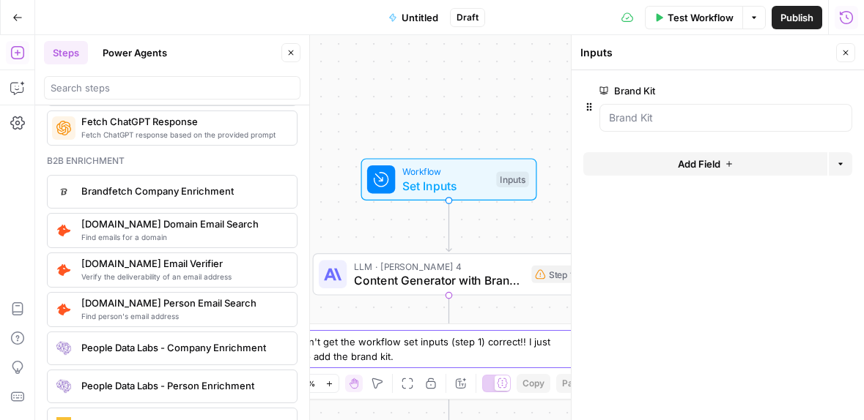
type textarea "No I can't get the workflow set inputs (step 1) correct!! I just want to add th…"
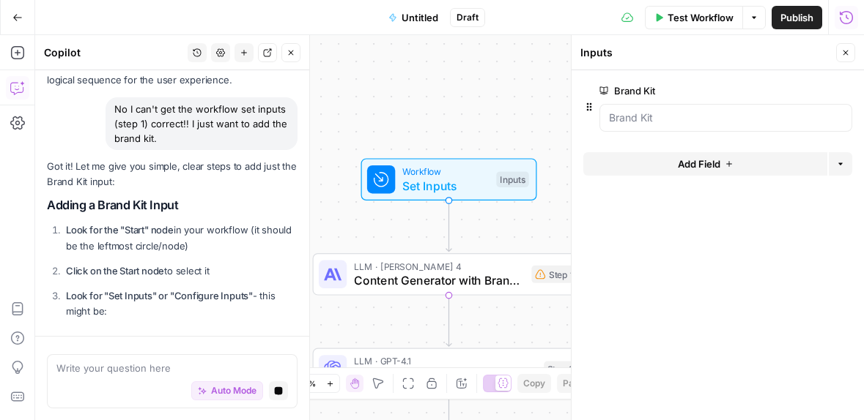
scroll to position [2100, 0]
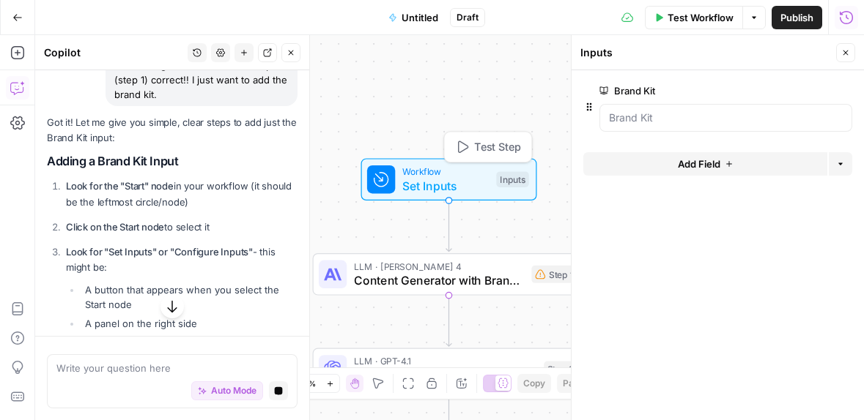
click at [378, 179] on icon at bounding box center [381, 180] width 14 height 14
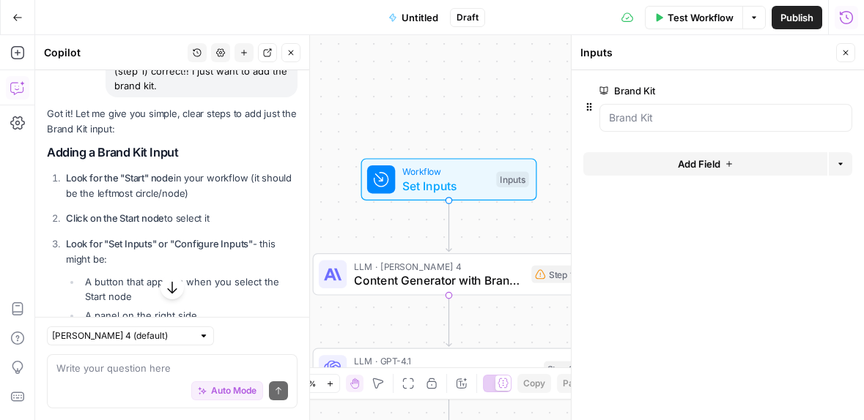
scroll to position [2199, 0]
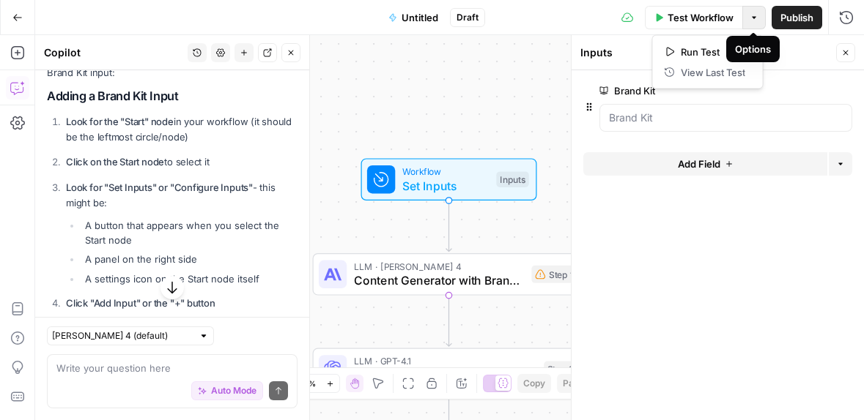
click at [757, 17] on button "Options" at bounding box center [753, 17] width 23 height 23
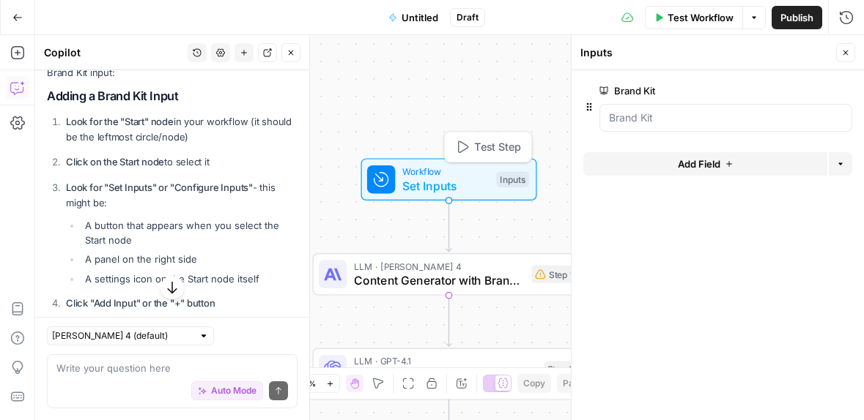
click at [411, 178] on span "Set Inputs" at bounding box center [445, 186] width 87 height 18
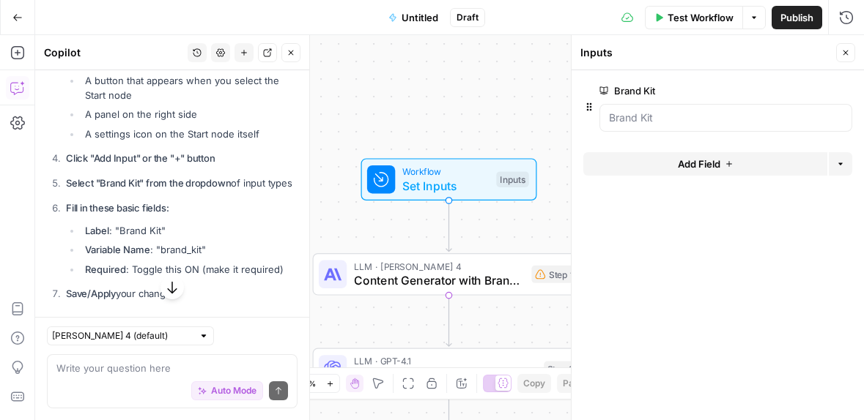
scroll to position [2366, 0]
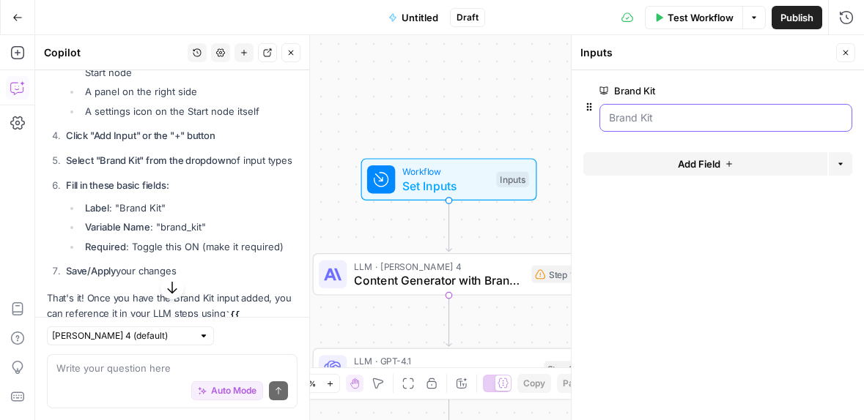
click at [657, 122] on Kit "Brand Kit" at bounding box center [726, 118] width 234 height 15
click at [709, 165] on span "Add Field" at bounding box center [698, 164] width 42 height 15
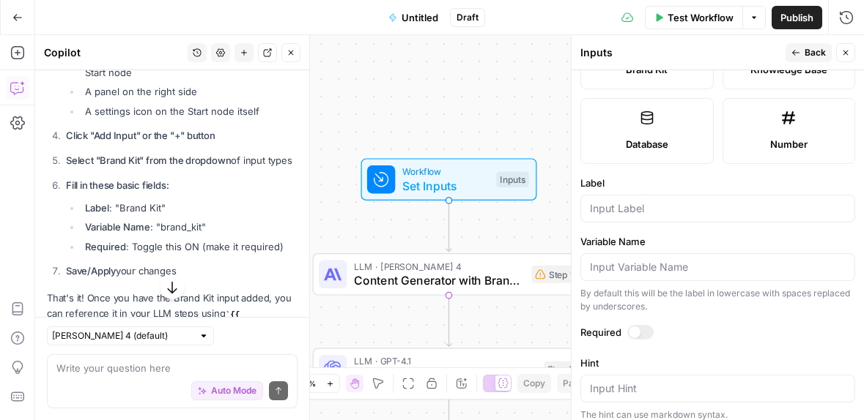
scroll to position [316, 0]
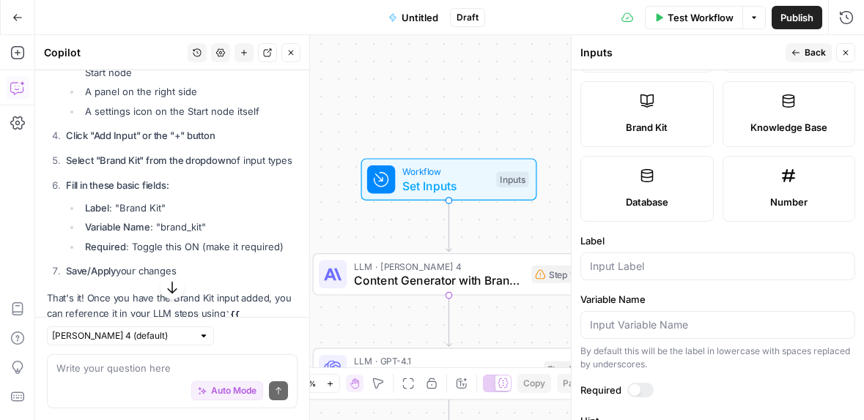
click at [675, 125] on div "Brand Kit" at bounding box center [647, 127] width 108 height 15
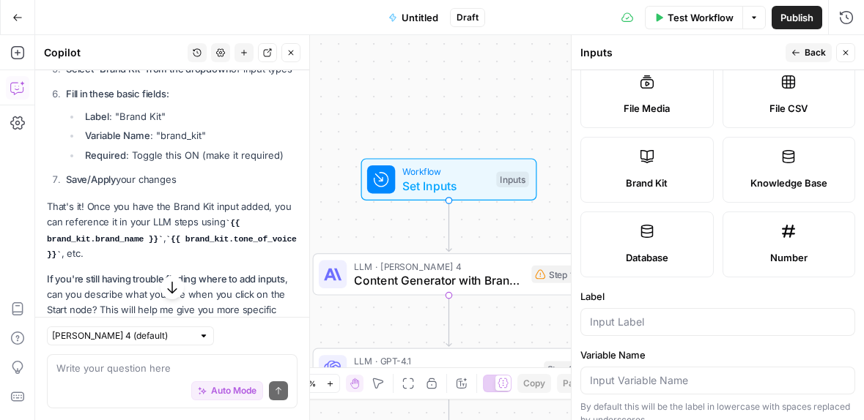
scroll to position [318, 0]
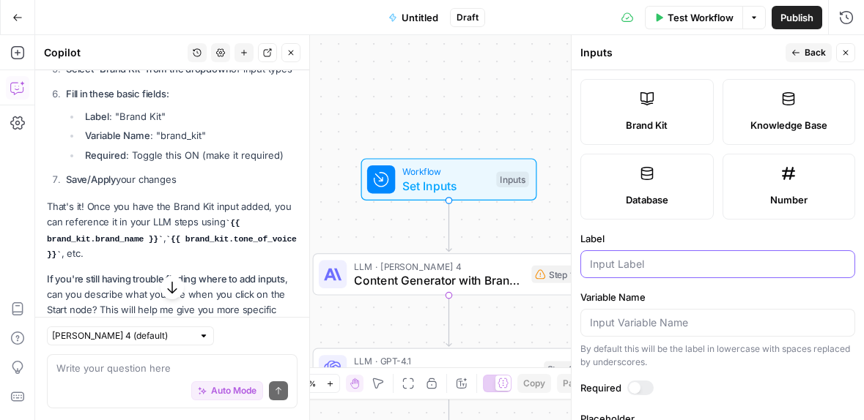
click at [691, 267] on input "Label" at bounding box center [718, 264] width 256 height 15
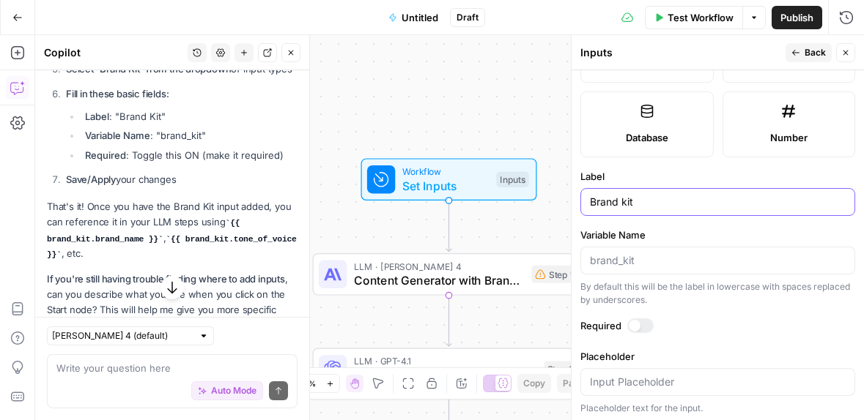
scroll to position [384, 0]
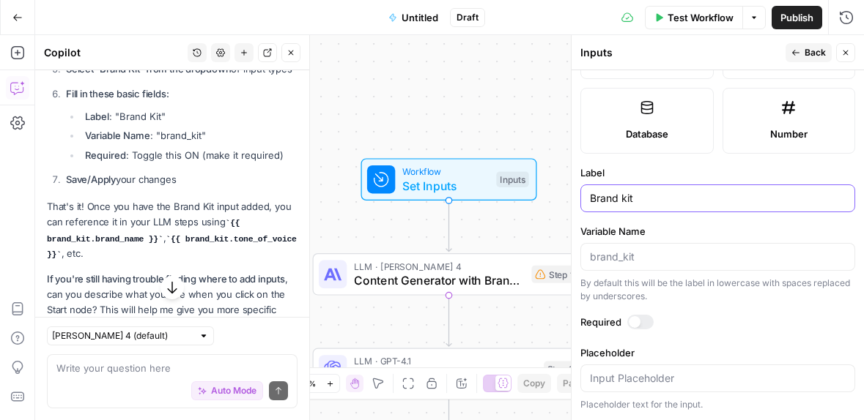
type input "Brand kit"
click at [634, 326] on div at bounding box center [634, 322] width 12 height 12
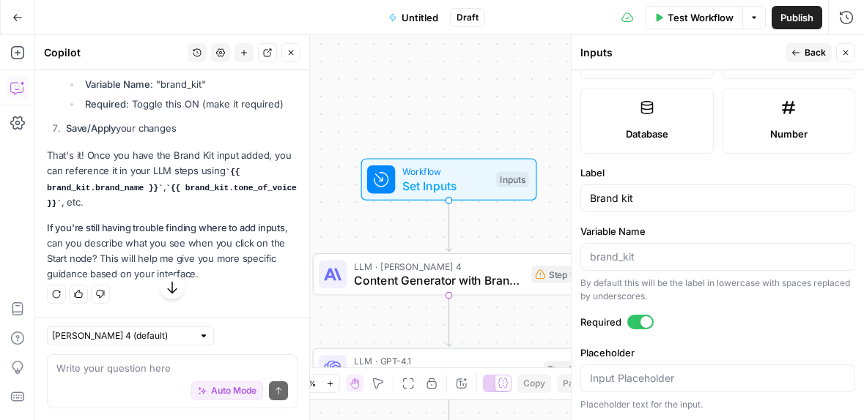
scroll to position [2614, 0]
click at [806, 53] on span "Back" at bounding box center [814, 52] width 21 height 13
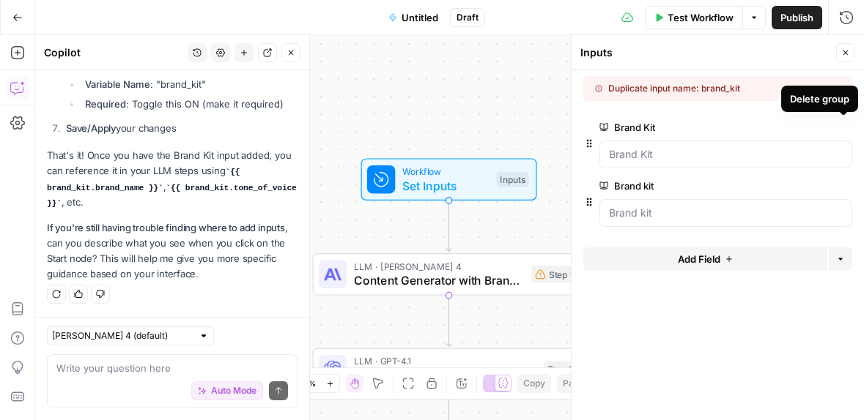
click at [846, 126] on icon "button" at bounding box center [843, 128] width 8 height 8
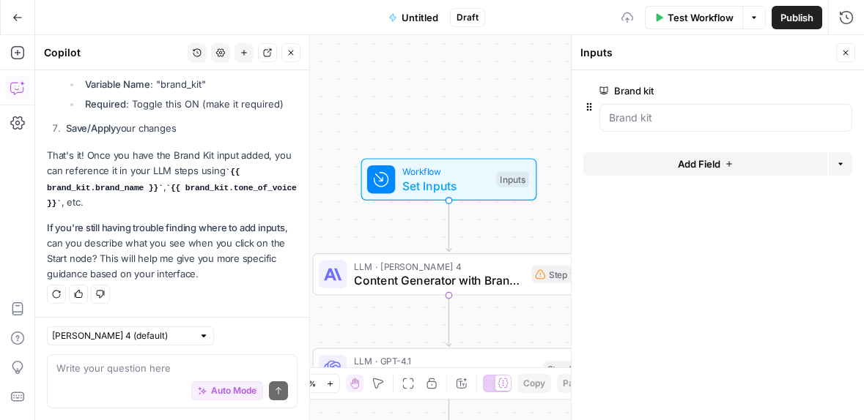
click at [641, 127] on div at bounding box center [725, 118] width 253 height 28
click at [448, 278] on span "Content Generator with Brand Context" at bounding box center [439, 281] width 171 height 18
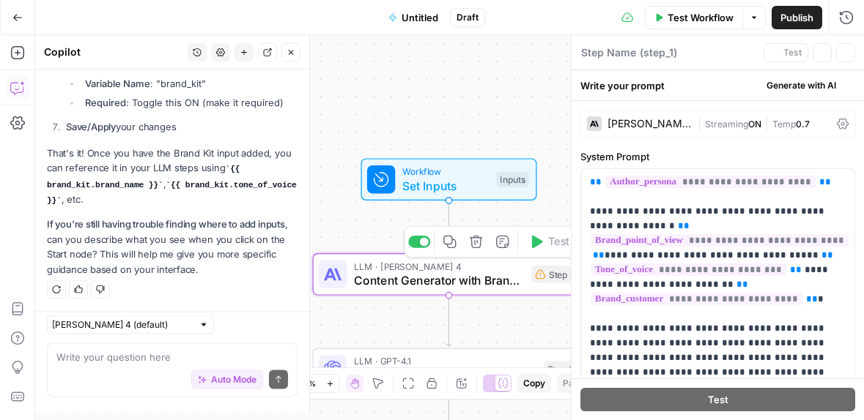
type textarea "Content Generator with Brand Context"
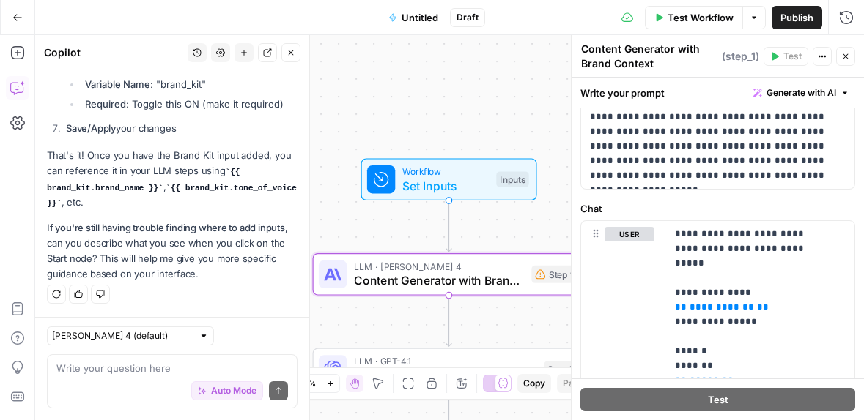
scroll to position [503, 0]
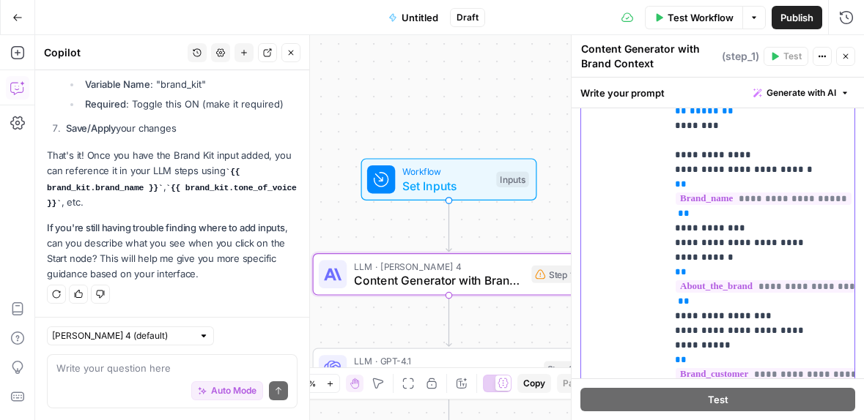
drag, startPoint x: 630, startPoint y: 368, endPoint x: 787, endPoint y: 368, distance: 157.5
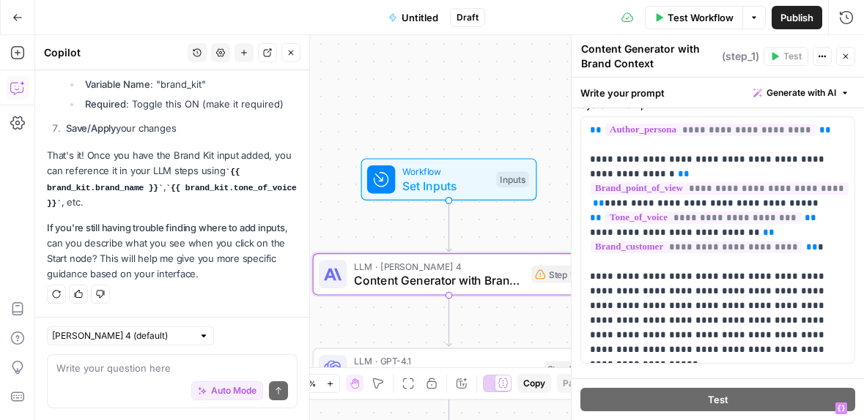
scroll to position [0, 0]
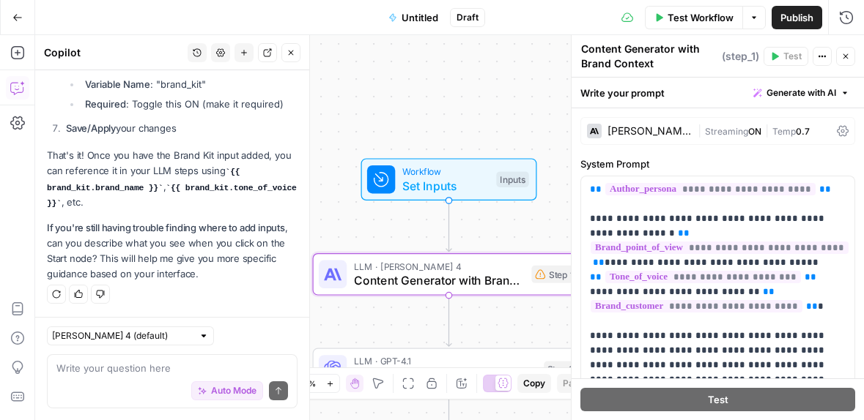
drag, startPoint x: 771, startPoint y: 281, endPoint x: 620, endPoint y: 37, distance: 286.6
click at [620, 37] on div "**********" at bounding box center [717, 227] width 293 height 385
drag, startPoint x: 760, startPoint y: 257, endPoint x: 661, endPoint y: 231, distance: 102.1
click at [661, 231] on p "**********" at bounding box center [712, 299] width 245 height 234
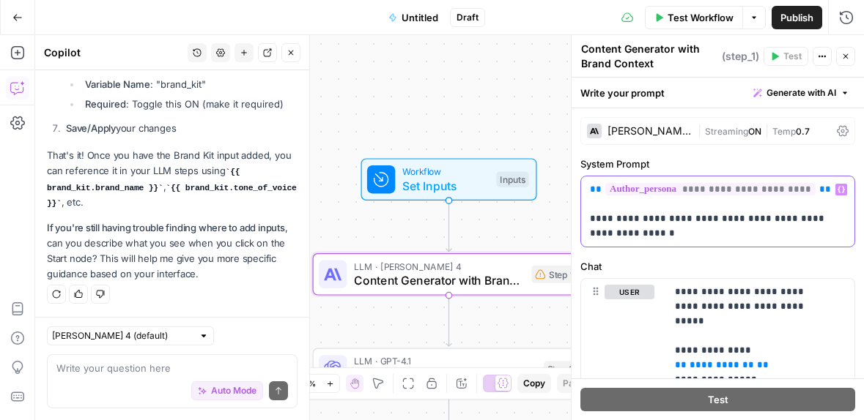
drag, startPoint x: 823, startPoint y: 194, endPoint x: 557, endPoint y: 187, distance: 266.0
click at [560, 187] on body "September Cohort New Home Browse Insights Opportunities Your Data Recent Grids …" at bounding box center [432, 210] width 864 height 420
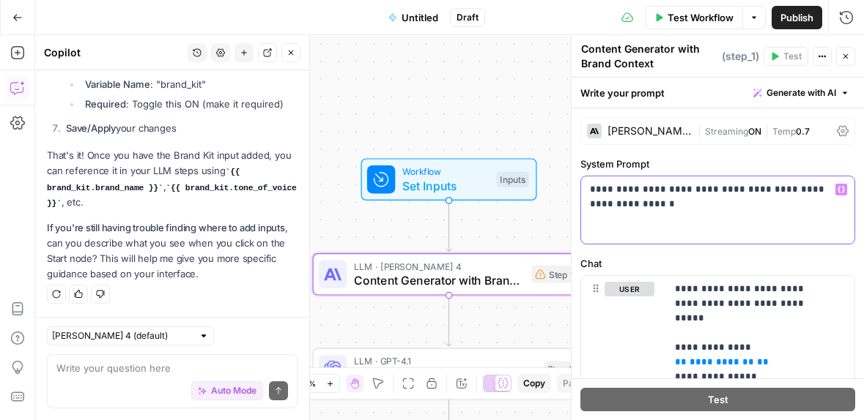
click at [656, 198] on p "**********" at bounding box center [712, 196] width 245 height 29
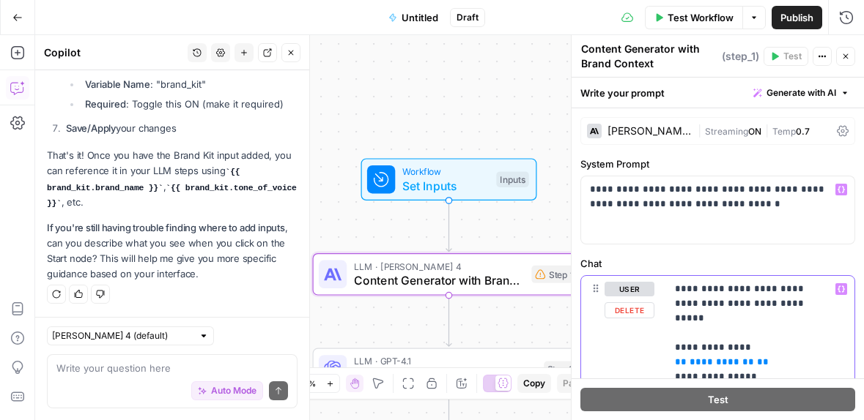
drag, startPoint x: 795, startPoint y: 295, endPoint x: 806, endPoint y: 299, distance: 11.6
drag, startPoint x: 751, startPoint y: 255, endPoint x: 667, endPoint y: 325, distance: 109.7
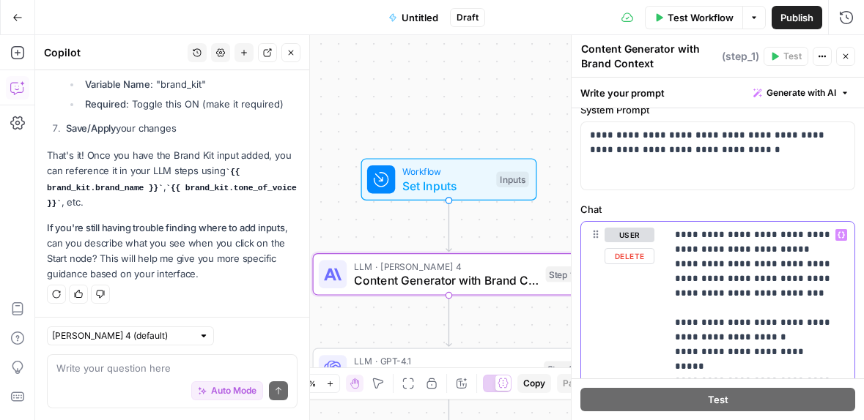
scroll to position [69, 0]
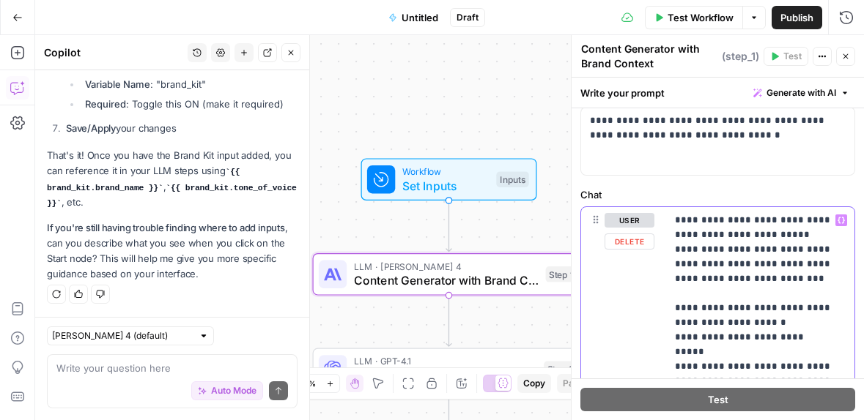
drag, startPoint x: 797, startPoint y: 367, endPoint x: 809, endPoint y: 359, distance: 14.2
click at [798, 367] on p "**********" at bounding box center [755, 308] width 160 height 190
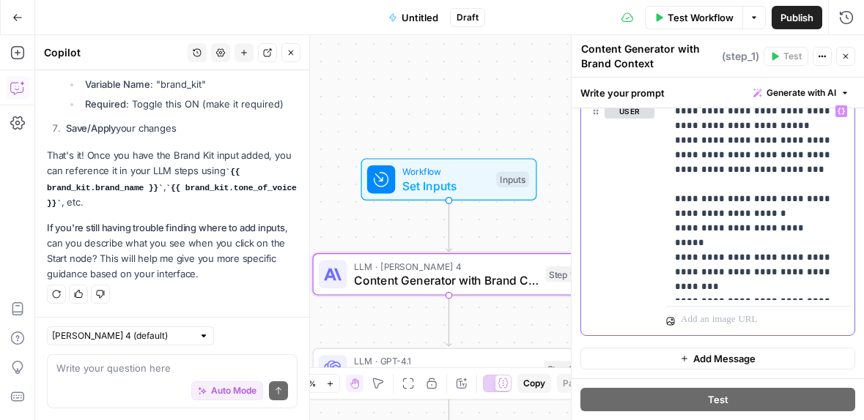
click at [710, 270] on p "**********" at bounding box center [755, 199] width 160 height 190
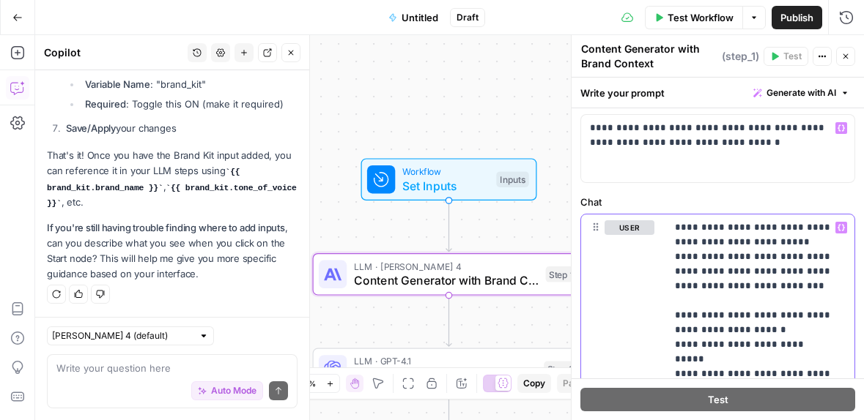
scroll to position [0, 0]
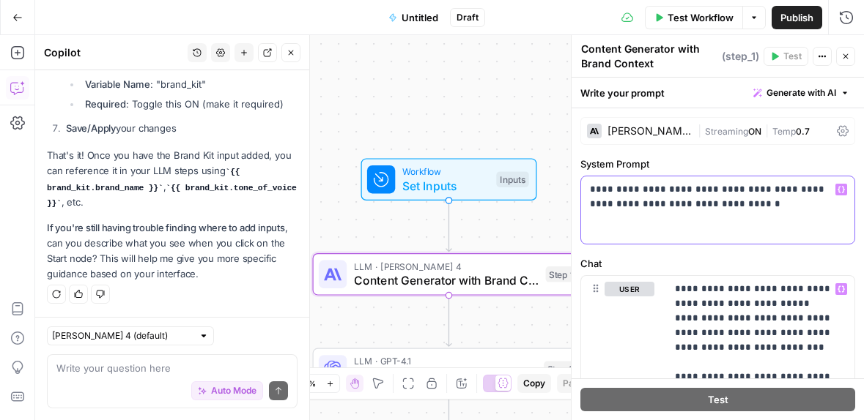
click at [753, 206] on p "**********" at bounding box center [712, 196] width 245 height 29
click at [836, 186] on div "**********" at bounding box center [717, 210] width 273 height 67
click at [835, 189] on button "Variables Menu" at bounding box center [841, 190] width 12 height 12
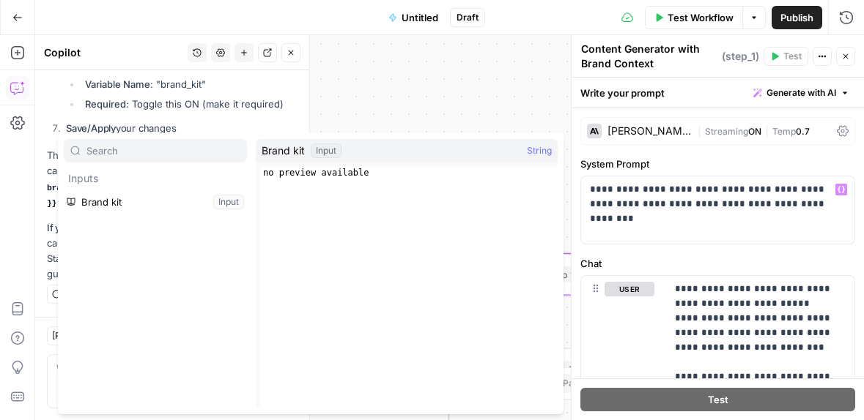
type textarea "**********"
click at [368, 177] on div "no preview available" at bounding box center [408, 299] width 297 height 265
click at [388, 160] on div "Brand kit Input String" at bounding box center [407, 150] width 302 height 23
click at [186, 200] on button "Select variable Brand kit" at bounding box center [155, 201] width 183 height 23
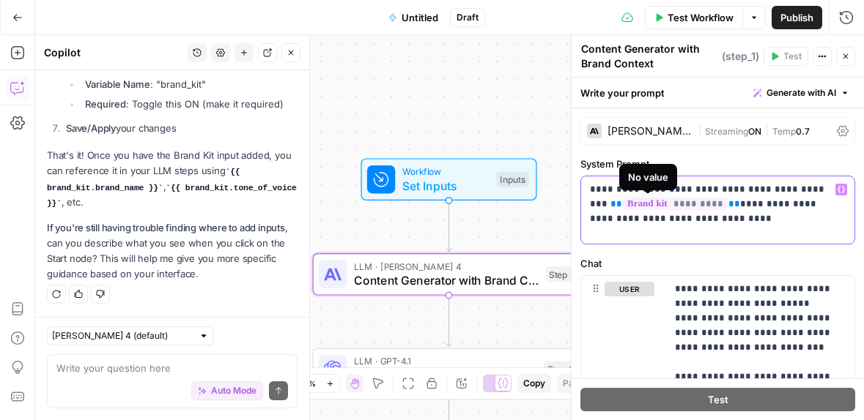
drag, startPoint x: 702, startPoint y: 206, endPoint x: 604, endPoint y: 201, distance: 98.2
click at [604, 201] on p "**********" at bounding box center [712, 204] width 245 height 44
copy p "********* *"
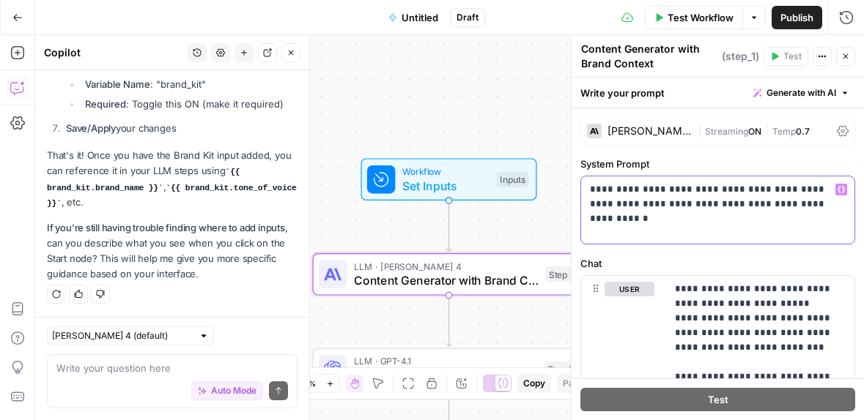
click at [829, 206] on p "**********" at bounding box center [712, 196] width 245 height 29
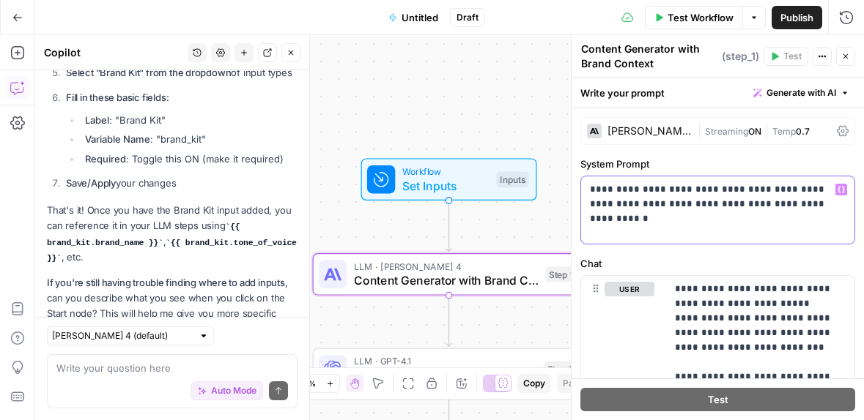
scroll to position [2614, 0]
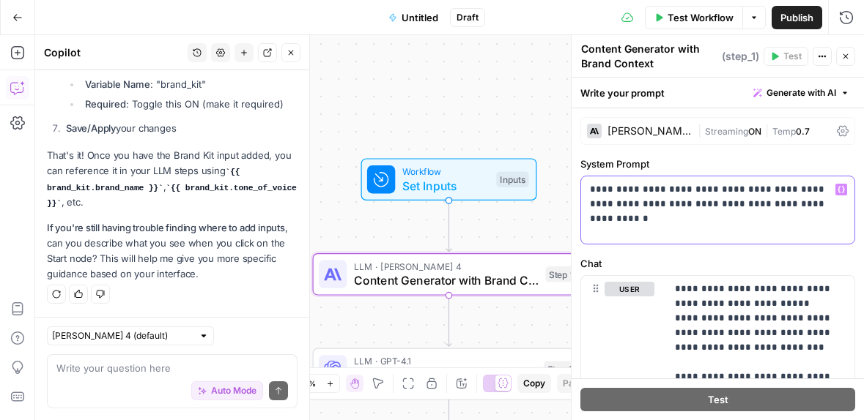
click at [601, 204] on p "**********" at bounding box center [712, 204] width 245 height 44
click at [813, 207] on p "**********" at bounding box center [712, 204] width 245 height 44
click at [819, 207] on p "**********" at bounding box center [712, 204] width 245 height 44
click at [837, 193] on icon "button" at bounding box center [840, 189] width 7 height 7
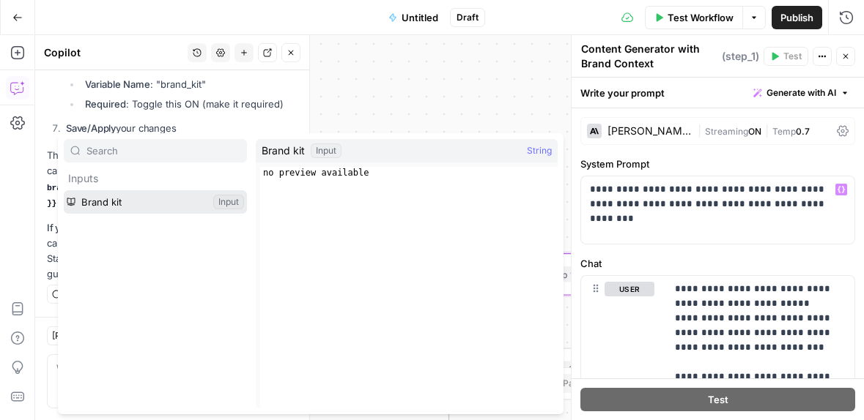
click at [204, 194] on button "Select variable Brand kit" at bounding box center [155, 201] width 183 height 23
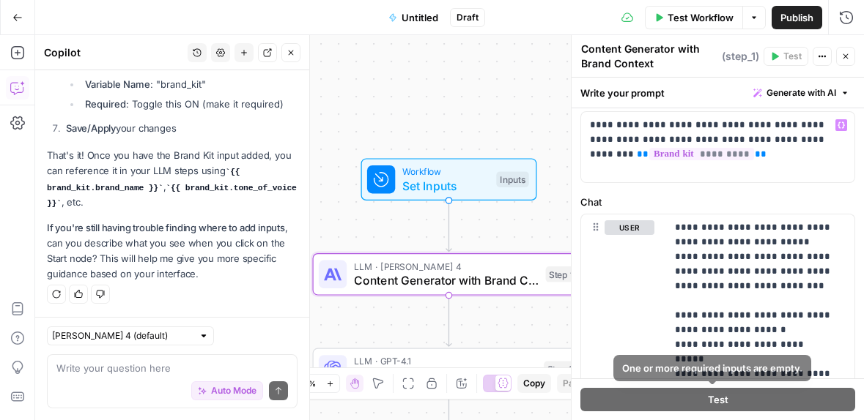
scroll to position [0, 0]
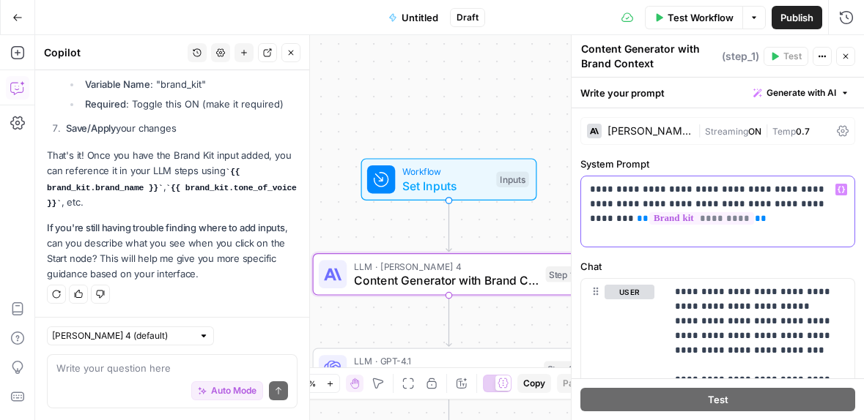
click at [727, 223] on p "**********" at bounding box center [712, 211] width 245 height 59
click at [119, 376] on div "Auto Mode Send" at bounding box center [171, 392] width 231 height 32
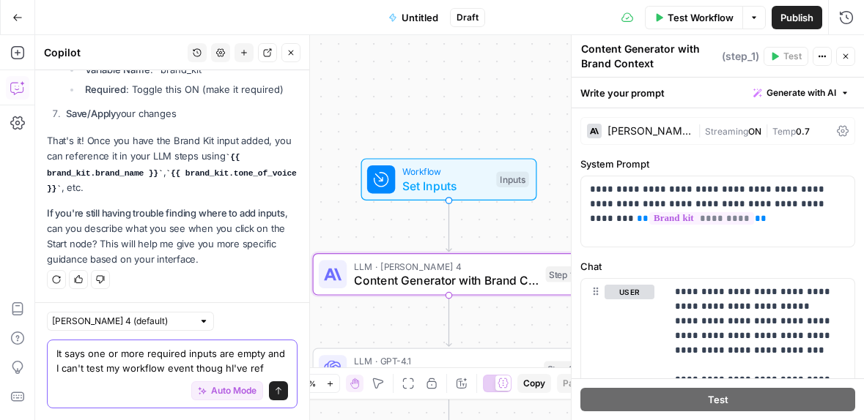
scroll to position [2643, 0]
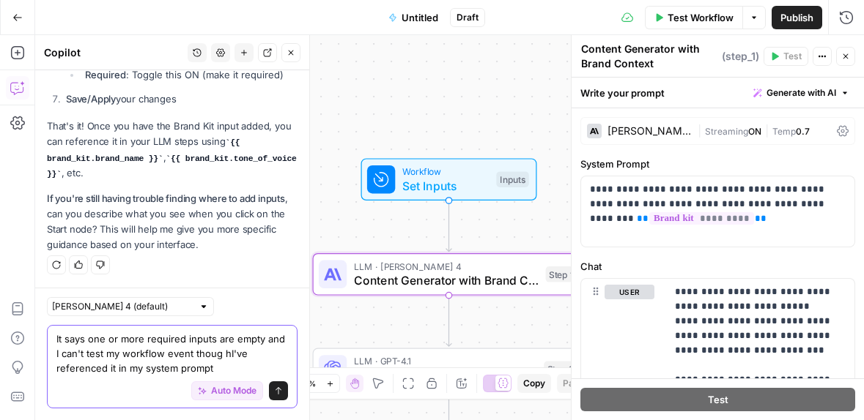
drag, startPoint x: 248, startPoint y: 355, endPoint x: 267, endPoint y: 305, distance: 53.3
click at [248, 354] on textarea "It says one or more required inputs are empty and I can't test my workflow even…" at bounding box center [171, 354] width 231 height 44
type textarea "It says one or more required inputs are empty and I can't test my workflow even…"
click at [274, 394] on icon "submit" at bounding box center [278, 391] width 9 height 9
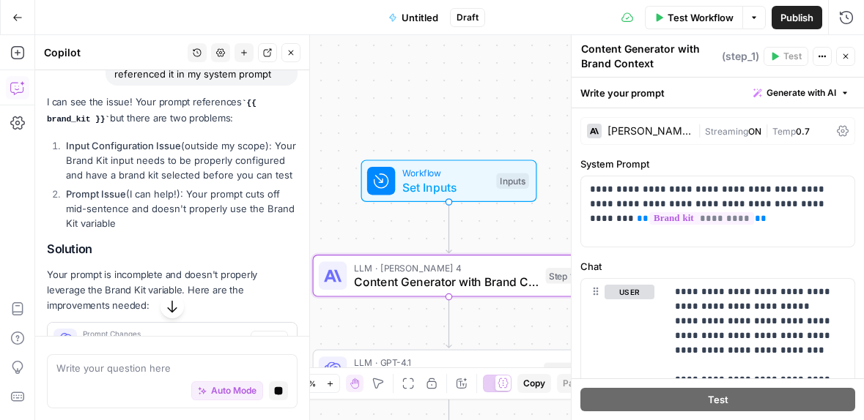
scroll to position [2764, 0]
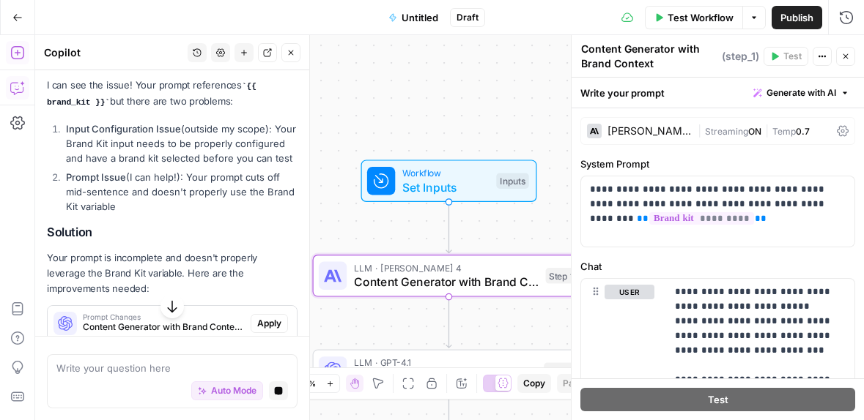
click at [17, 51] on icon "button" at bounding box center [16, 52] width 13 height 13
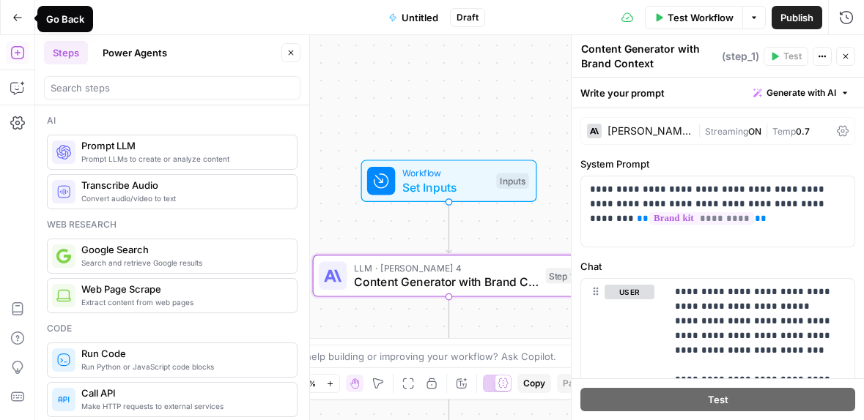
click at [10, 10] on button "Go Back" at bounding box center [17, 17] width 26 height 26
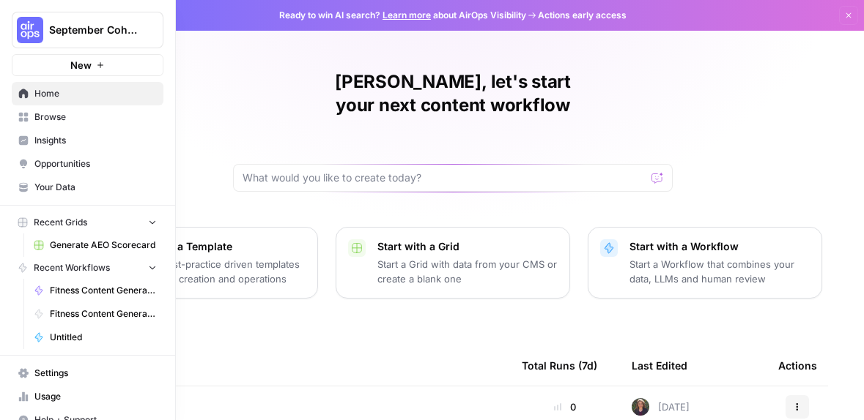
click at [76, 189] on span "Your Data" at bounding box center [95, 187] width 122 height 13
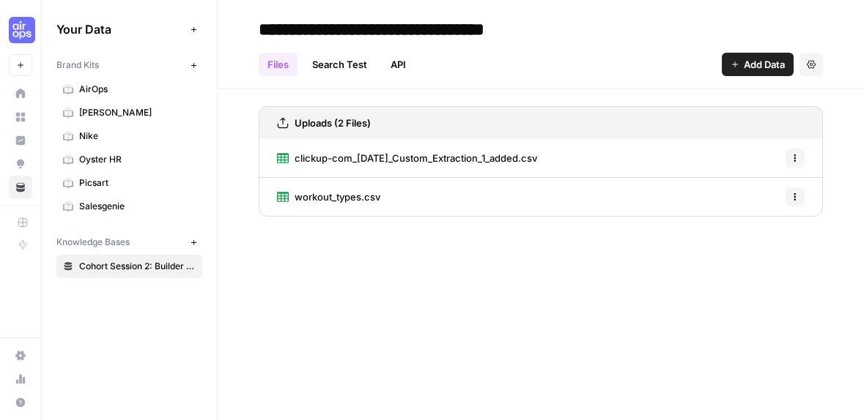
click at [405, 236] on div "**********" at bounding box center [541, 210] width 646 height 420
click at [131, 81] on link "AirOps" at bounding box center [129, 89] width 146 height 23
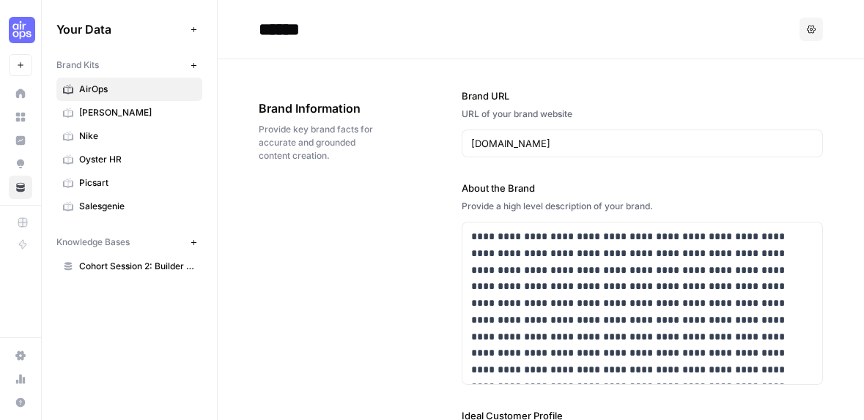
click at [104, 62] on div "Brand Kits" at bounding box center [120, 65] width 128 height 13
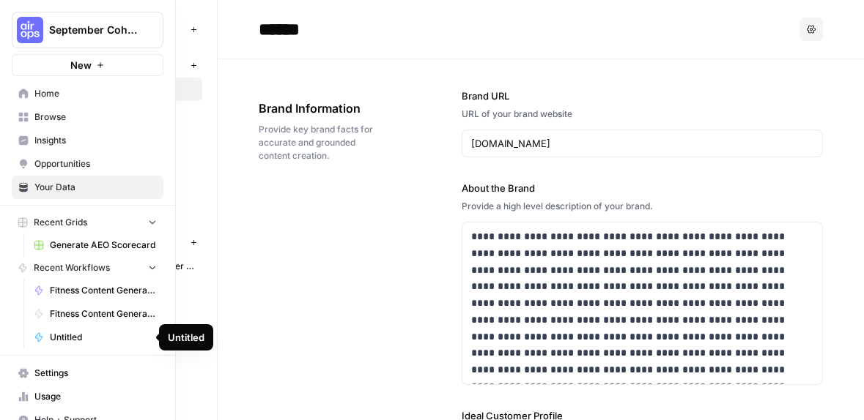
click at [100, 334] on span "Untitled" at bounding box center [103, 337] width 107 height 13
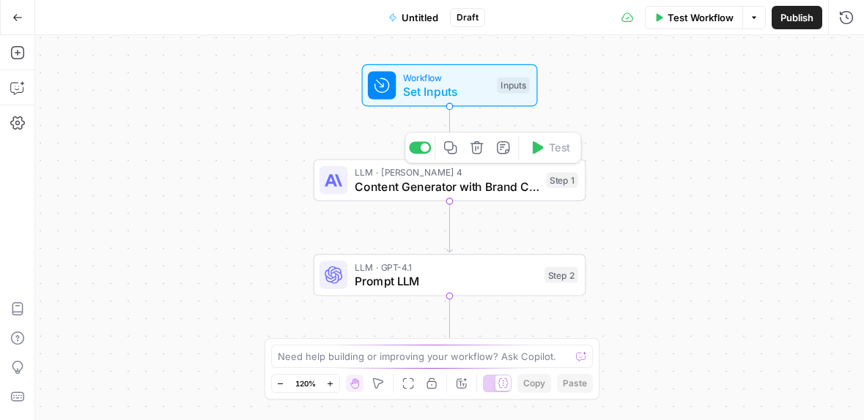
click at [469, 183] on span "Content Generator with Brand Context" at bounding box center [446, 187] width 185 height 18
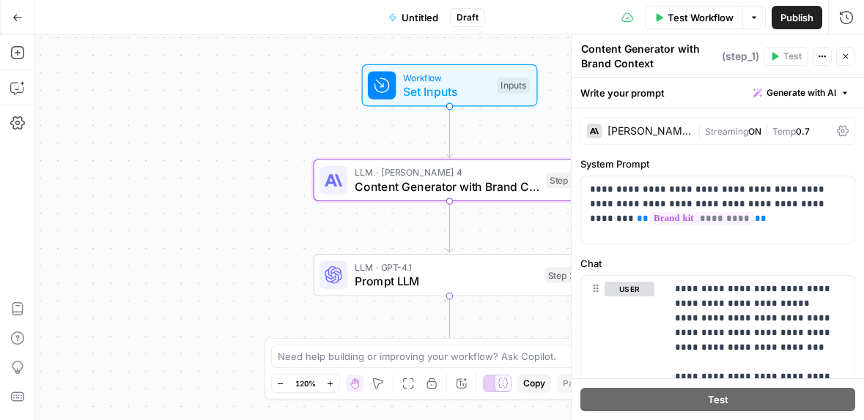
click at [636, 53] on textarea "Content Generator with Brand Context" at bounding box center [649, 56] width 137 height 29
click at [480, 96] on span "Set Inputs" at bounding box center [447, 92] width 87 height 18
click at [470, 97] on span "Set Inputs" at bounding box center [446, 92] width 87 height 18
click at [471, 97] on span "Set Inputs" at bounding box center [447, 92] width 87 height 18
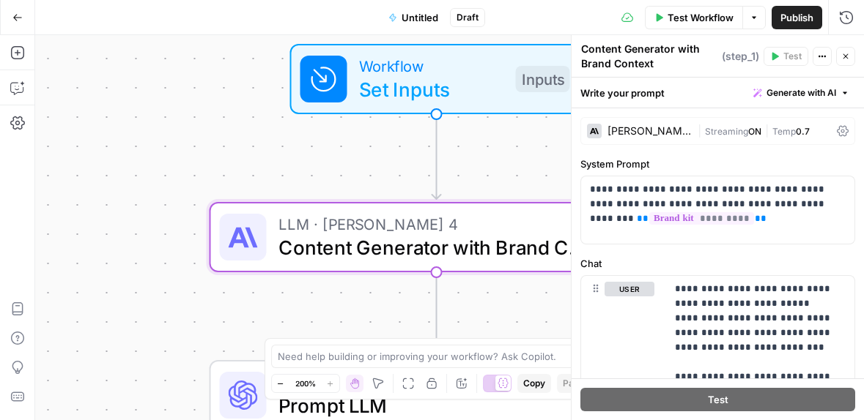
click at [487, 111] on div "Workflow Set Inputs Inputs" at bounding box center [436, 79] width 293 height 70
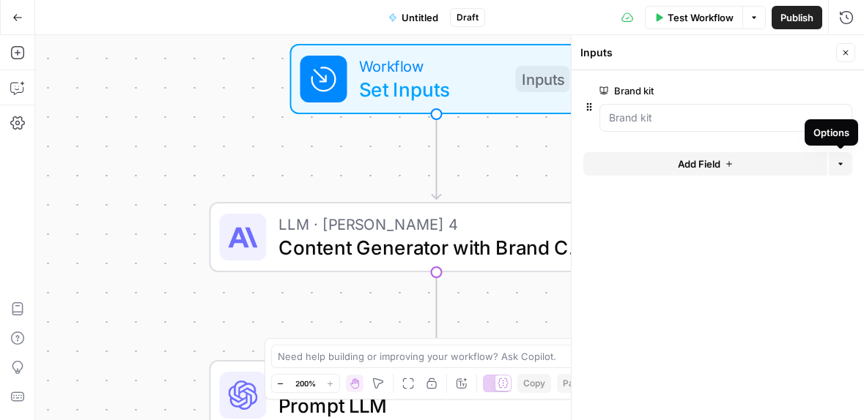
click at [843, 166] on icon "button" at bounding box center [840, 164] width 9 height 9
drag, startPoint x: 837, startPoint y: 165, endPoint x: 742, endPoint y: 127, distance: 102.5
click at [837, 165] on icon "button" at bounding box center [840, 164] width 9 height 9
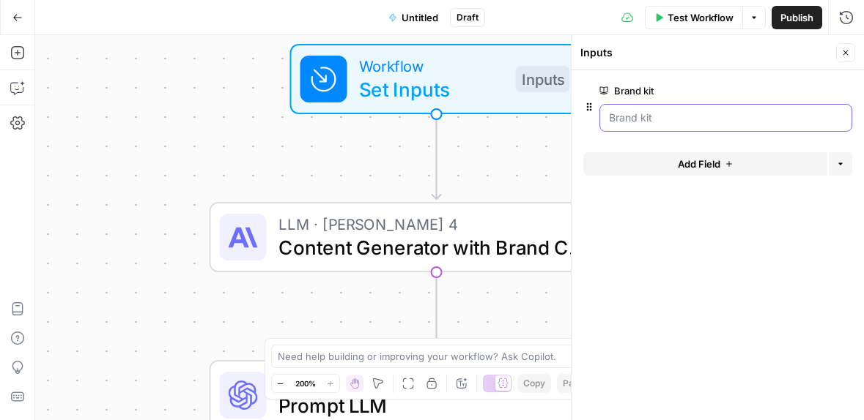
click at [663, 113] on kit "Brand kit" at bounding box center [726, 118] width 234 height 15
click at [642, 118] on kit "Brand kit" at bounding box center [726, 118] width 234 height 15
click at [644, 116] on kit "Brand kit" at bounding box center [726, 118] width 234 height 15
click at [701, 125] on kit "Brand kit" at bounding box center [726, 118] width 234 height 15
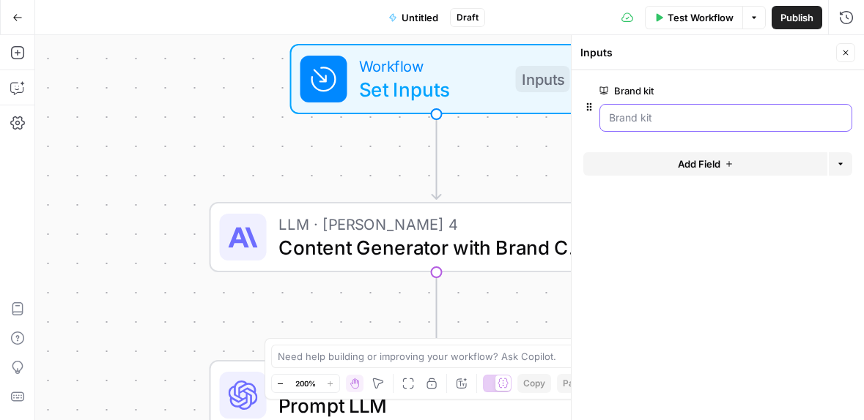
drag, startPoint x: 701, startPoint y: 125, endPoint x: 673, endPoint y: 112, distance: 30.5
click at [697, 124] on kit "Brand kit" at bounding box center [726, 118] width 234 height 15
click at [645, 94] on label "Brand kit" at bounding box center [684, 90] width 170 height 15
click at [645, 111] on kit "Brand kit" at bounding box center [726, 118] width 234 height 15
click at [642, 90] on label "Brand kit" at bounding box center [684, 90] width 170 height 15
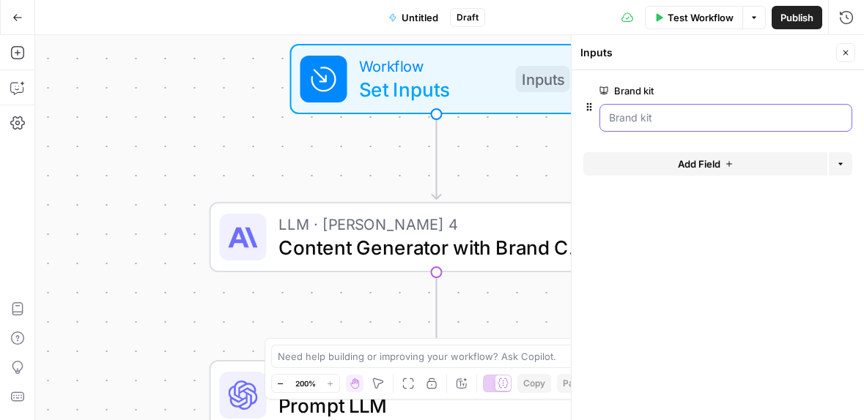
click at [642, 111] on kit "Brand kit" at bounding box center [726, 118] width 234 height 15
click at [797, 89] on span "edit field" at bounding box center [797, 91] width 32 height 12
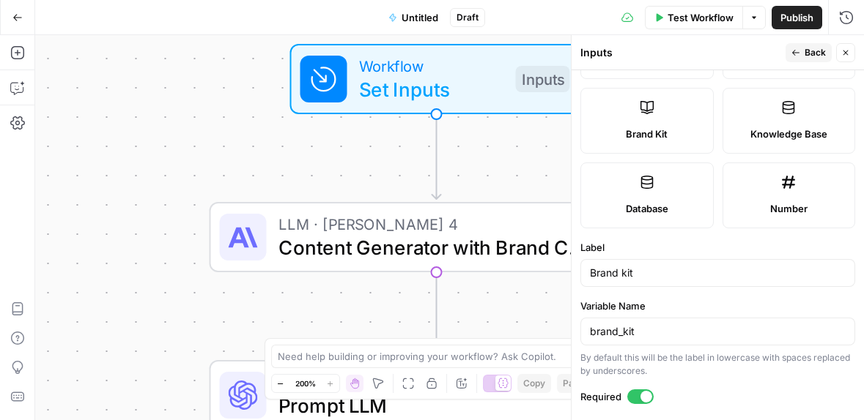
scroll to position [384, 0]
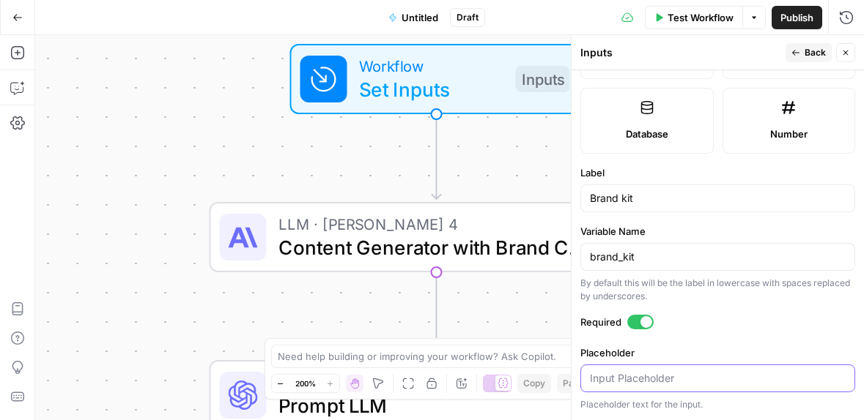
click at [701, 382] on input "Placeholder" at bounding box center [718, 378] width 256 height 15
type input "Airops"
click at [793, 15] on span "Publish" at bounding box center [796, 17] width 33 height 15
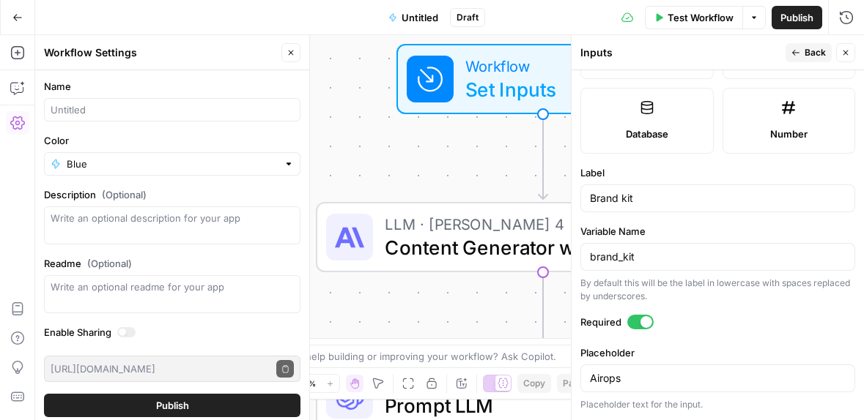
click at [15, 12] on icon "button" at bounding box center [17, 17] width 10 height 10
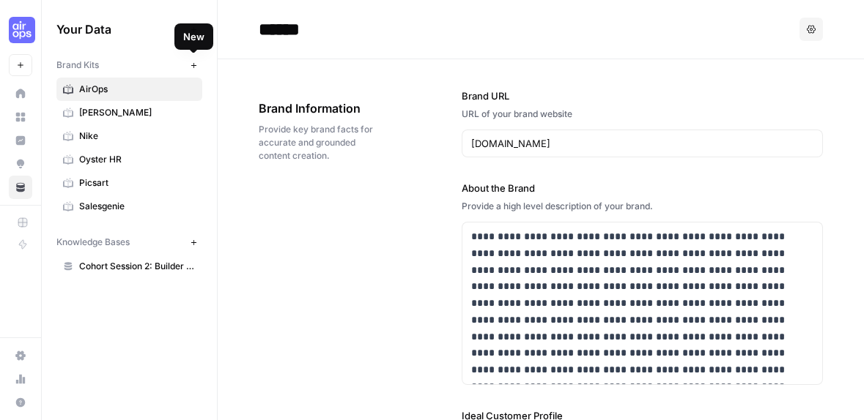
click at [197, 63] on button "New" at bounding box center [194, 65] width 18 height 18
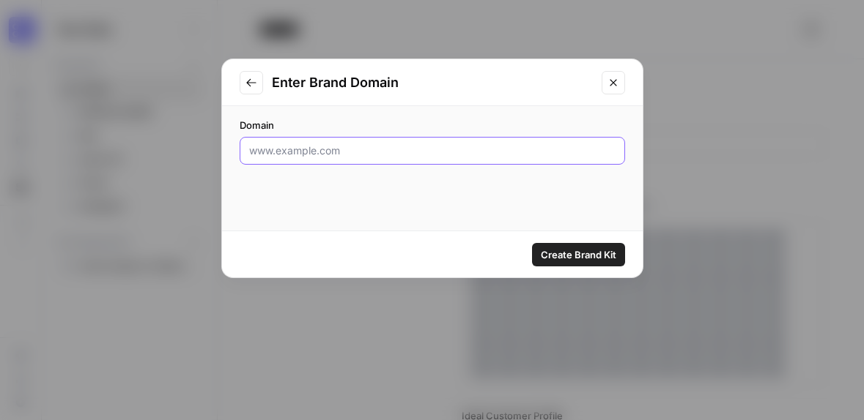
click at [314, 157] on input "Domain" at bounding box center [432, 151] width 366 height 15
type input "apptweak.com"
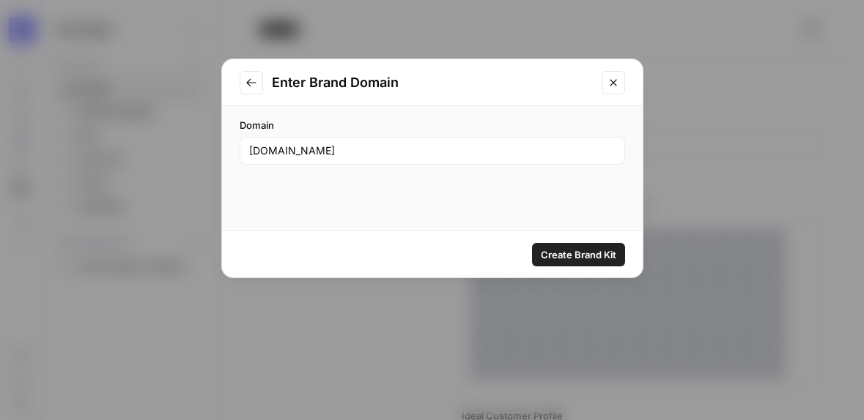
click at [551, 248] on span "Create Brand Kit" at bounding box center [578, 255] width 75 height 15
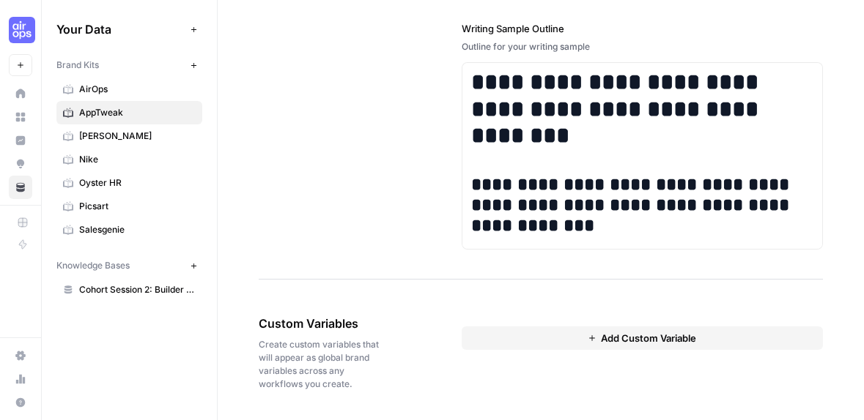
scroll to position [26, 0]
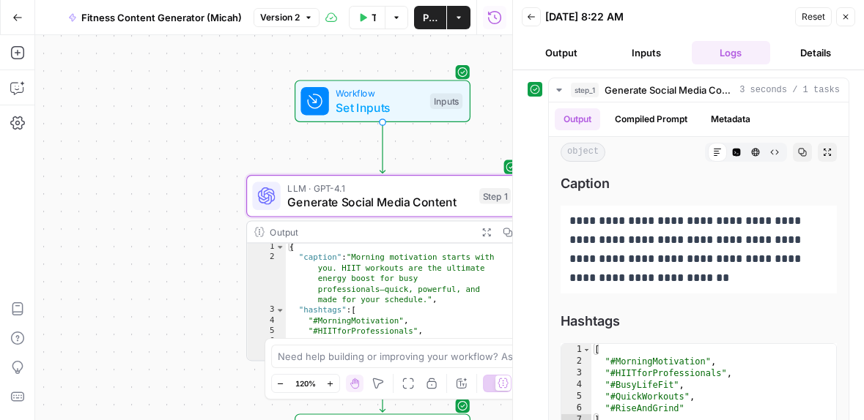
scroll to position [1, 0]
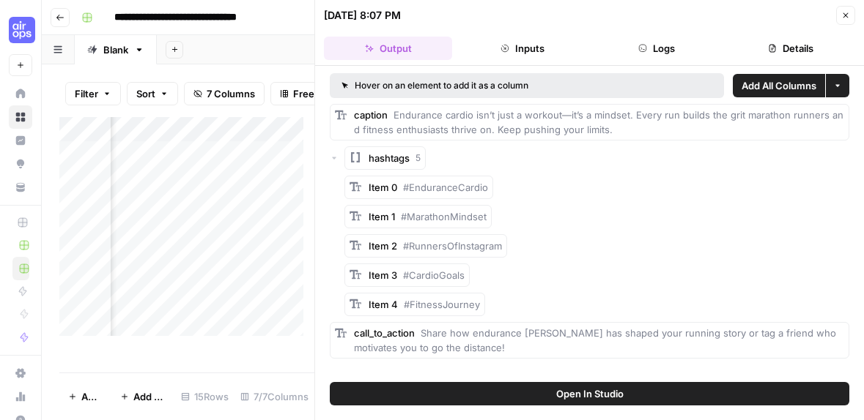
scroll to position [0, 218]
click at [62, 18] on icon "button" at bounding box center [60, 17] width 9 height 9
click at [59, 18] on icon "button" at bounding box center [60, 17] width 9 height 9
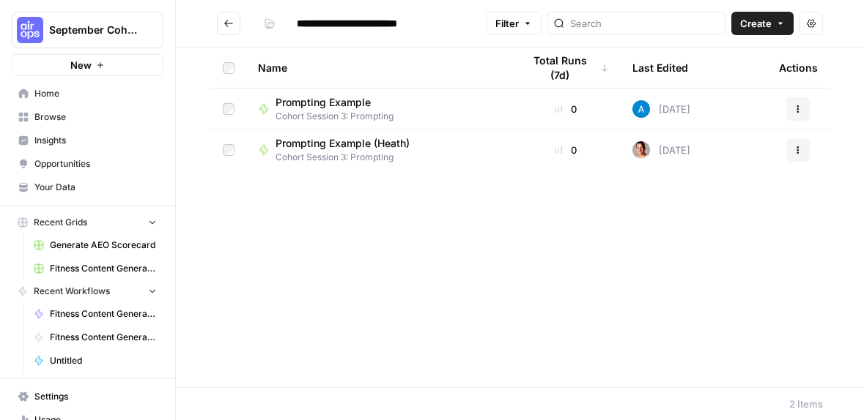
click at [344, 100] on span "Prompting Example" at bounding box center [328, 102] width 106 height 15
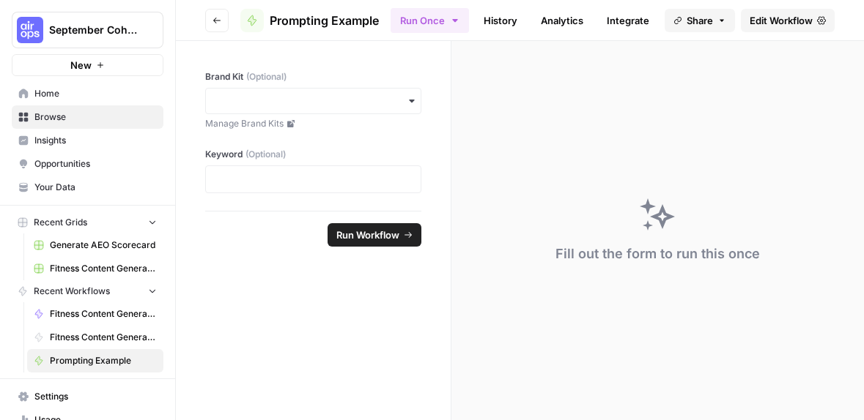
click at [217, 28] on button "Go back" at bounding box center [216, 20] width 23 height 23
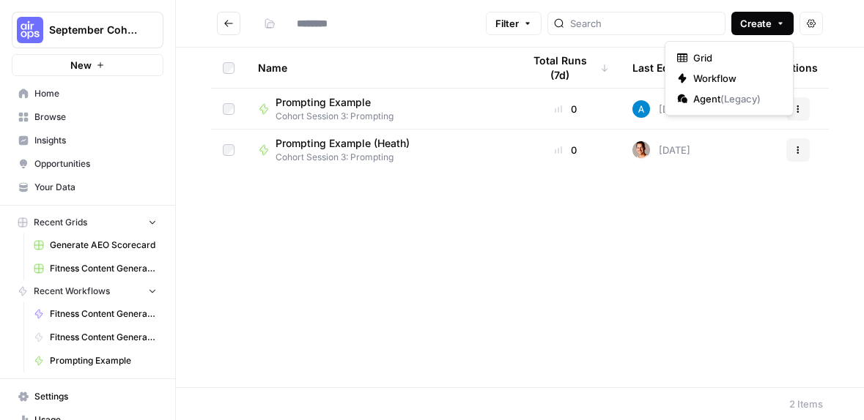
click at [783, 27] on icon "button" at bounding box center [780, 23] width 9 height 9
type input "**********"
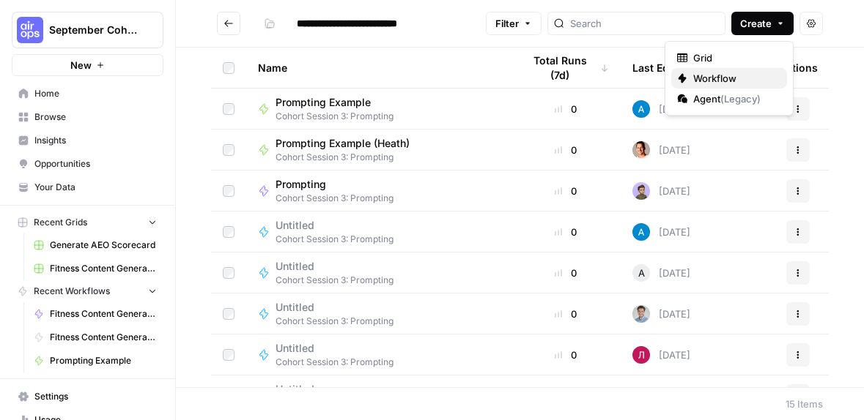
click at [757, 78] on span "Workflow" at bounding box center [734, 78] width 82 height 15
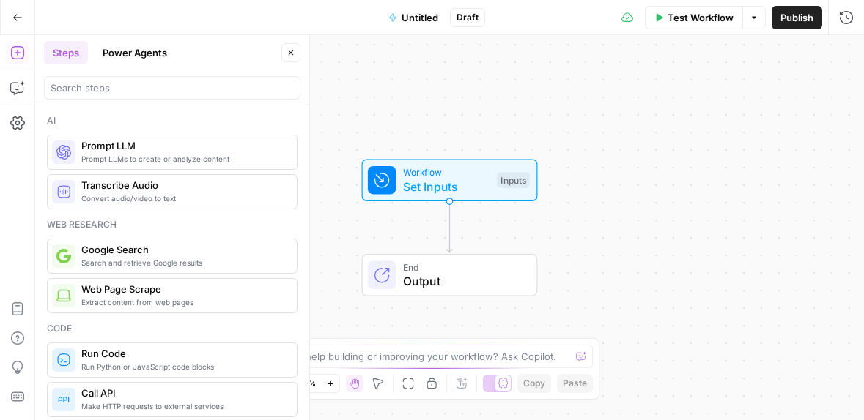
click at [413, 18] on span "Untitled" at bounding box center [419, 17] width 37 height 15
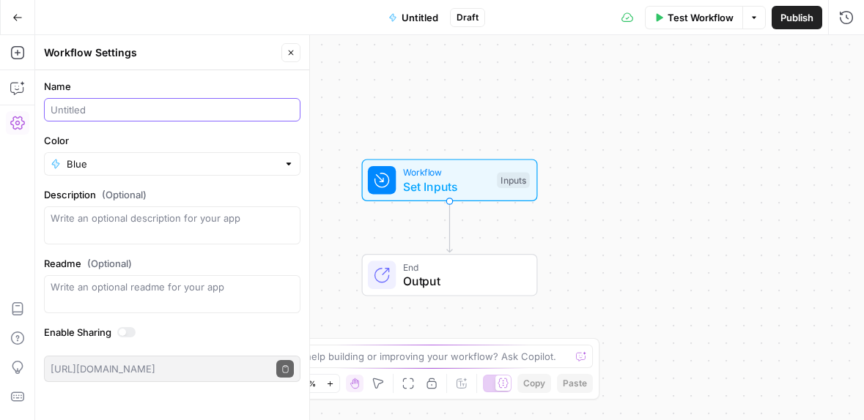
click at [104, 110] on input "Name" at bounding box center [172, 110] width 243 height 15
type input "Product description (Micah)"
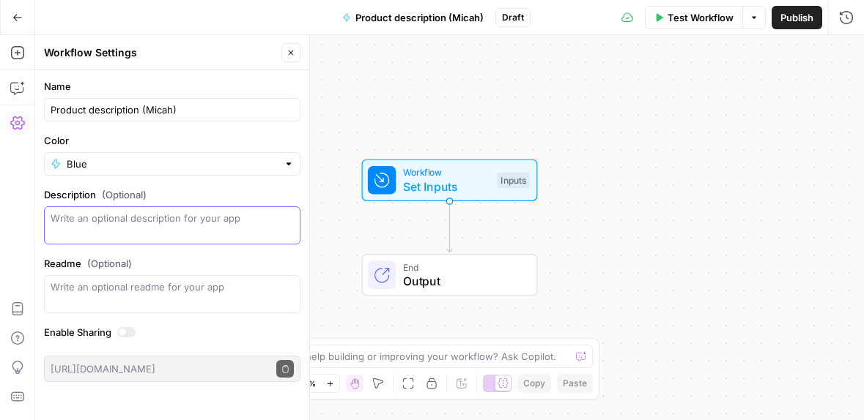
click at [167, 216] on textarea "Description (Optional)" at bounding box center [172, 225] width 243 height 29
type textarea "Write a product description for a mug"
click at [27, 14] on button "Go Back" at bounding box center [17, 17] width 26 height 26
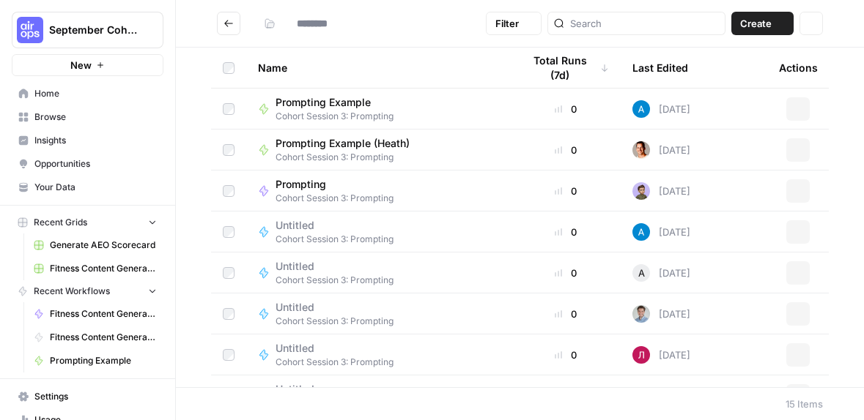
type input "**********"
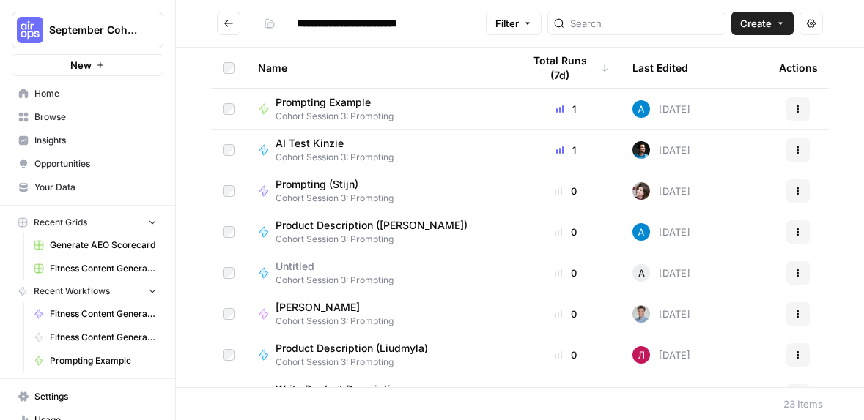
click at [62, 87] on span "Home" at bounding box center [95, 93] width 122 height 13
